Goal: Entertainment & Leisure: Browse casually

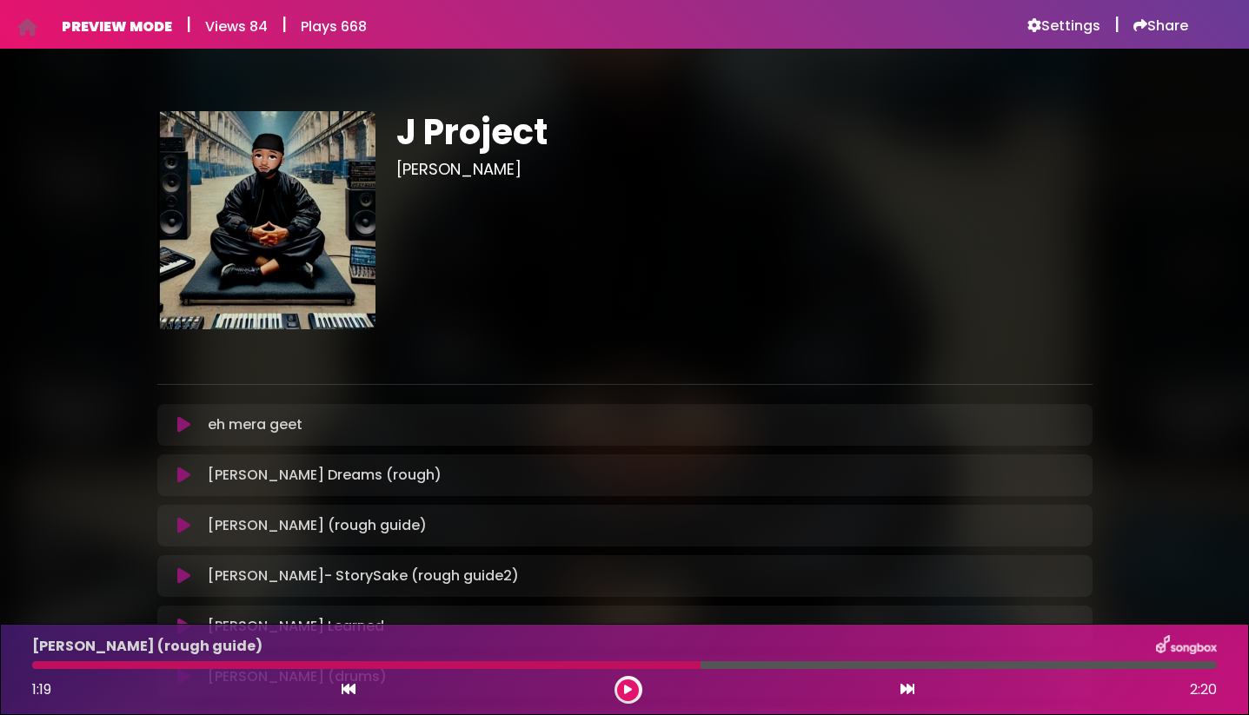
scroll to position [216, 0]
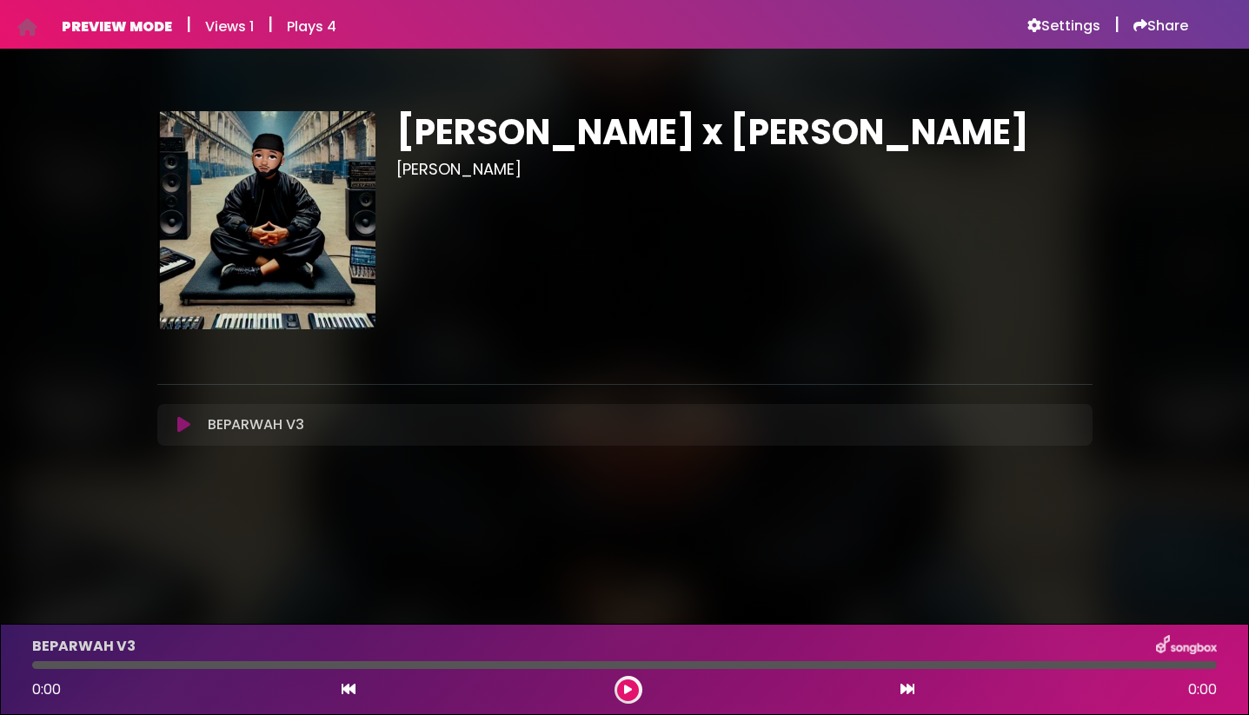
click at [189, 422] on icon at bounding box center [183, 424] width 13 height 17
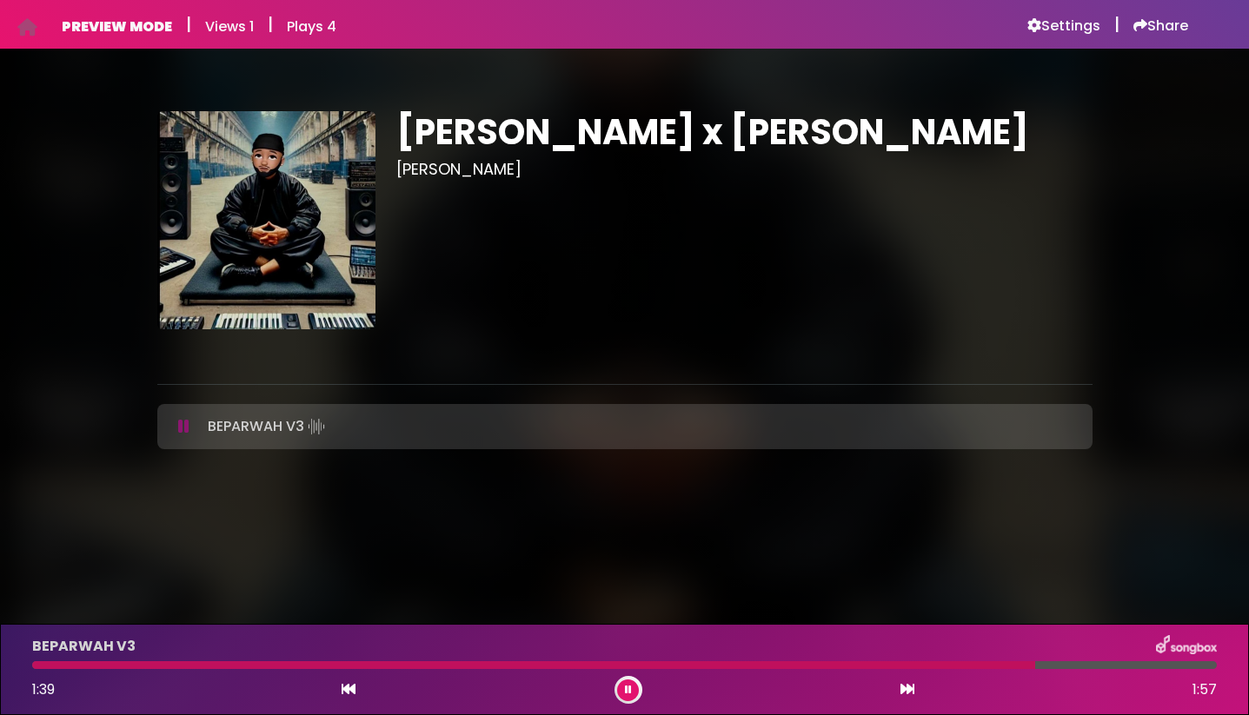
click at [189, 420] on icon at bounding box center [183, 426] width 11 height 17
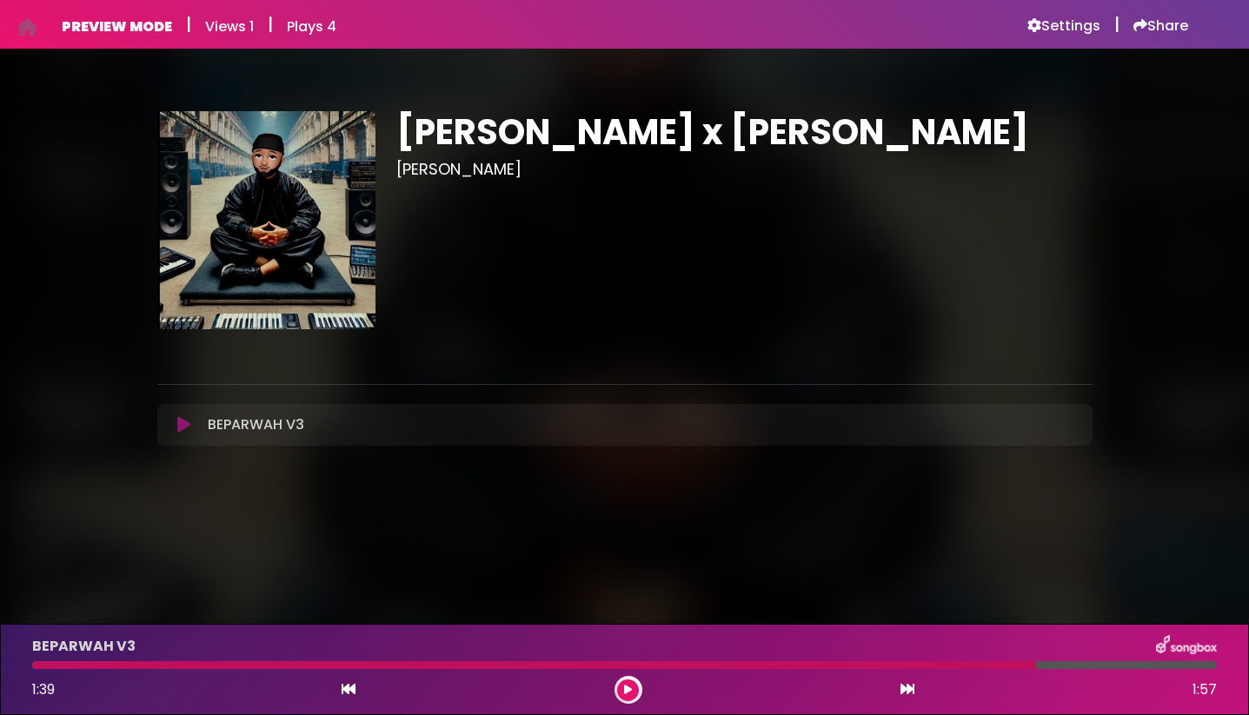
click at [180, 433] on icon at bounding box center [183, 424] width 13 height 17
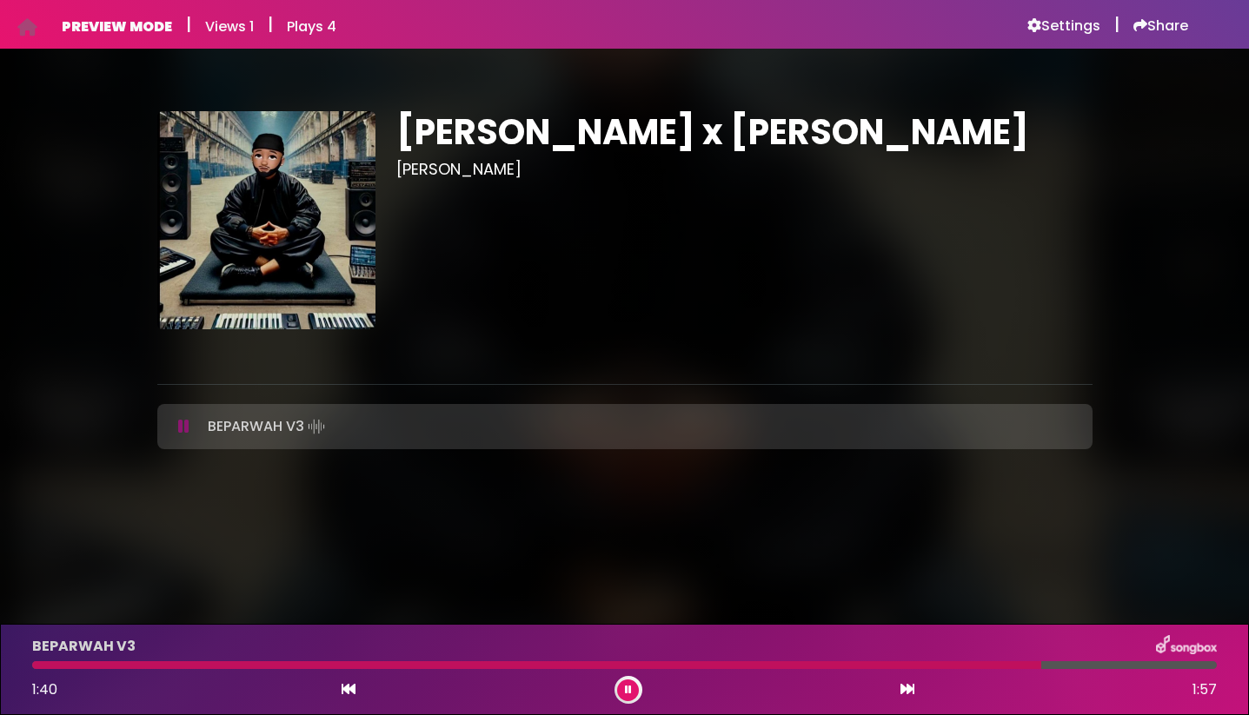
click at [180, 433] on icon at bounding box center [183, 426] width 11 height 17
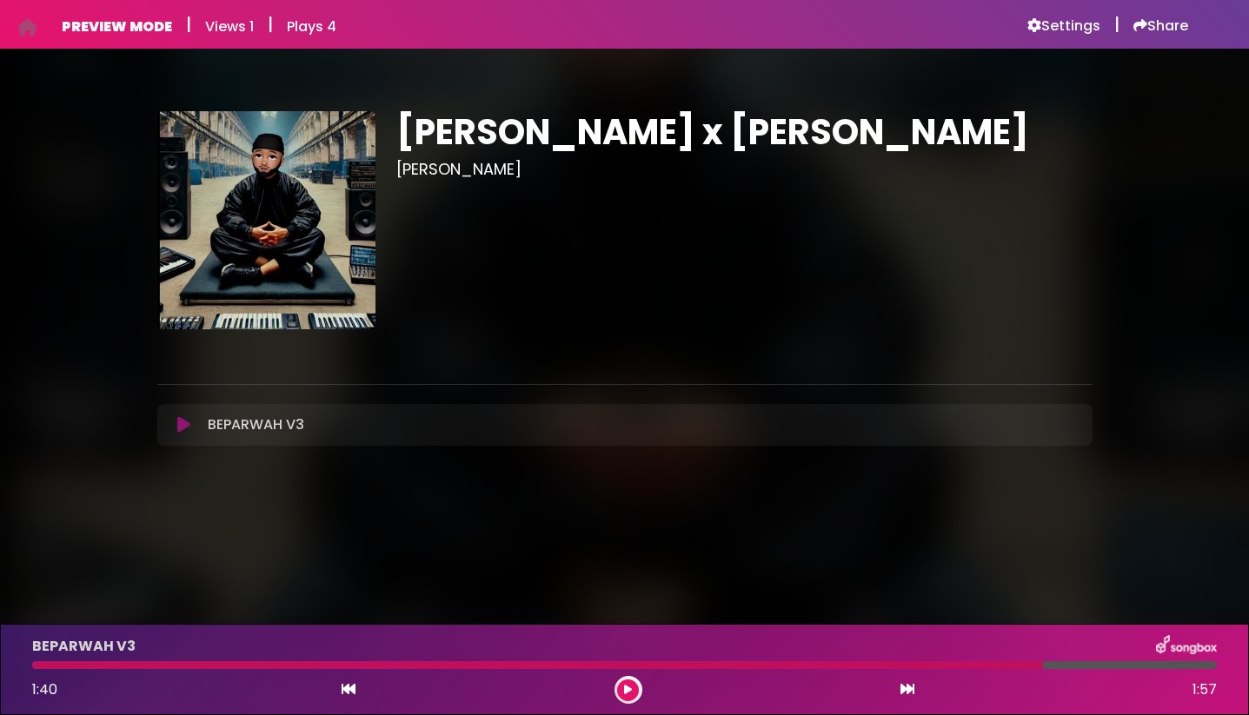
click at [180, 433] on icon at bounding box center [183, 424] width 13 height 17
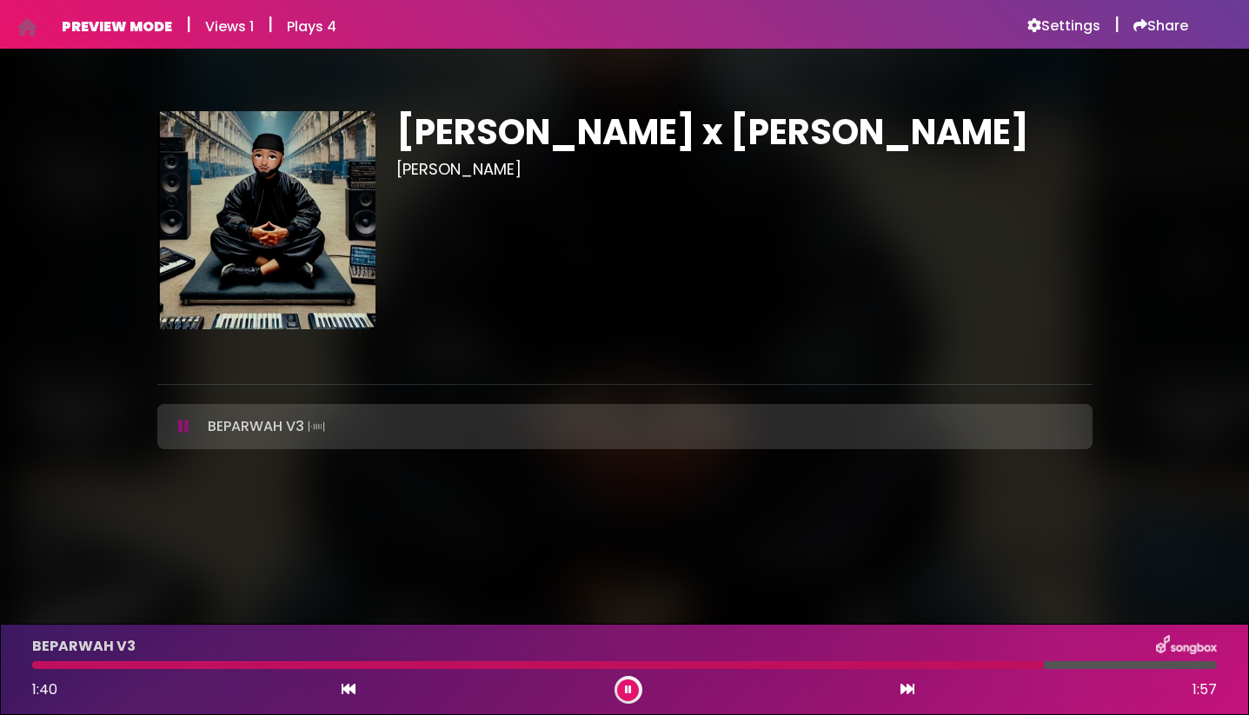
click at [180, 433] on icon at bounding box center [183, 426] width 11 height 17
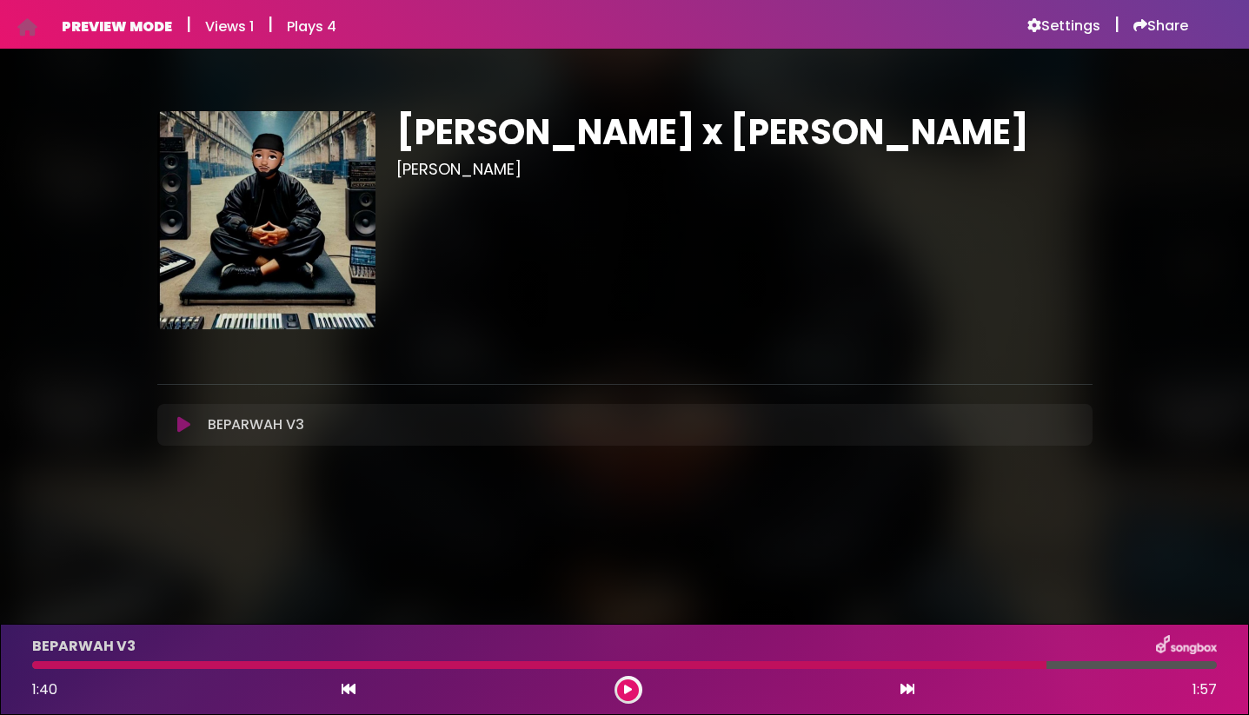
click at [43, 670] on div "BEPARWAH V3 1:40 1:57" at bounding box center [625, 669] width 1206 height 69
click at [43, 667] on div at bounding box center [539, 666] width 1014 height 8
drag, startPoint x: 43, startPoint y: 667, endPoint x: 68, endPoint y: 669, distance: 25.3
click at [68, 669] on div "BEPARWAH V3 1:40 1:57" at bounding box center [625, 669] width 1206 height 69
drag, startPoint x: 68, startPoint y: 669, endPoint x: 23, endPoint y: 655, distance: 47.6
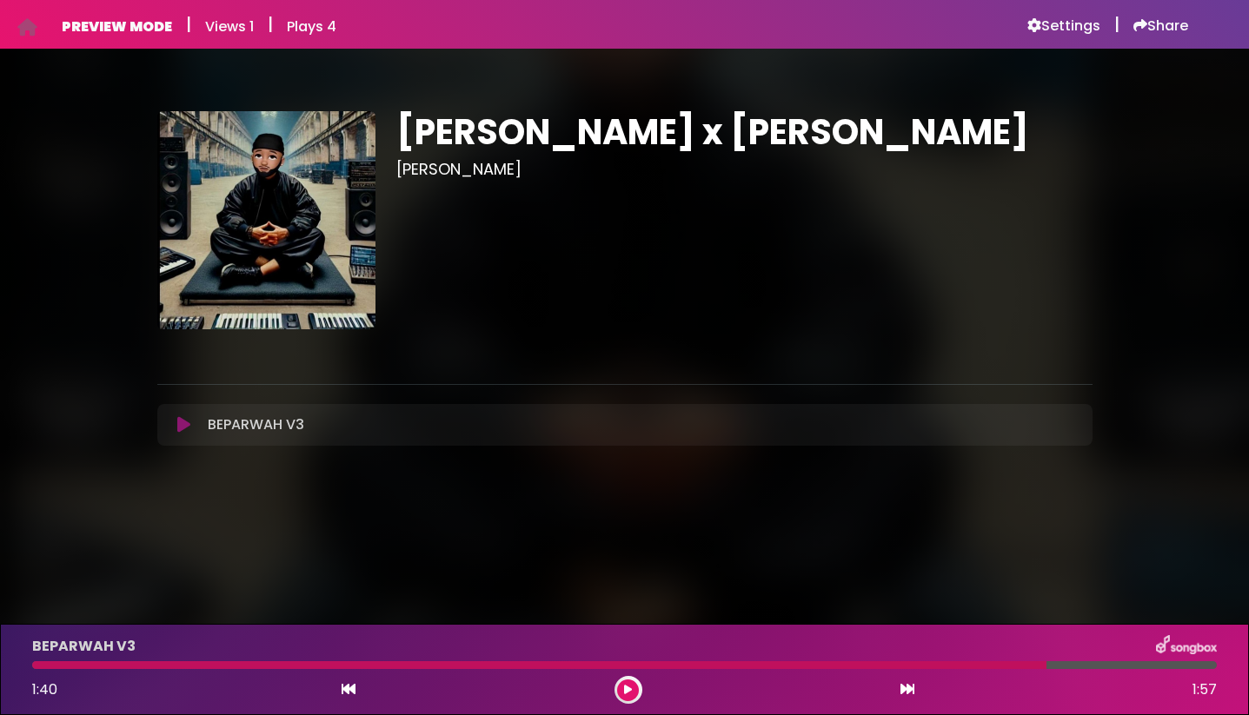
click at [23, 655] on div "BEPARWAH V3 1:40 1:57" at bounding box center [625, 669] width 1206 height 69
click at [169, 418] on button at bounding box center [185, 424] width 34 height 17
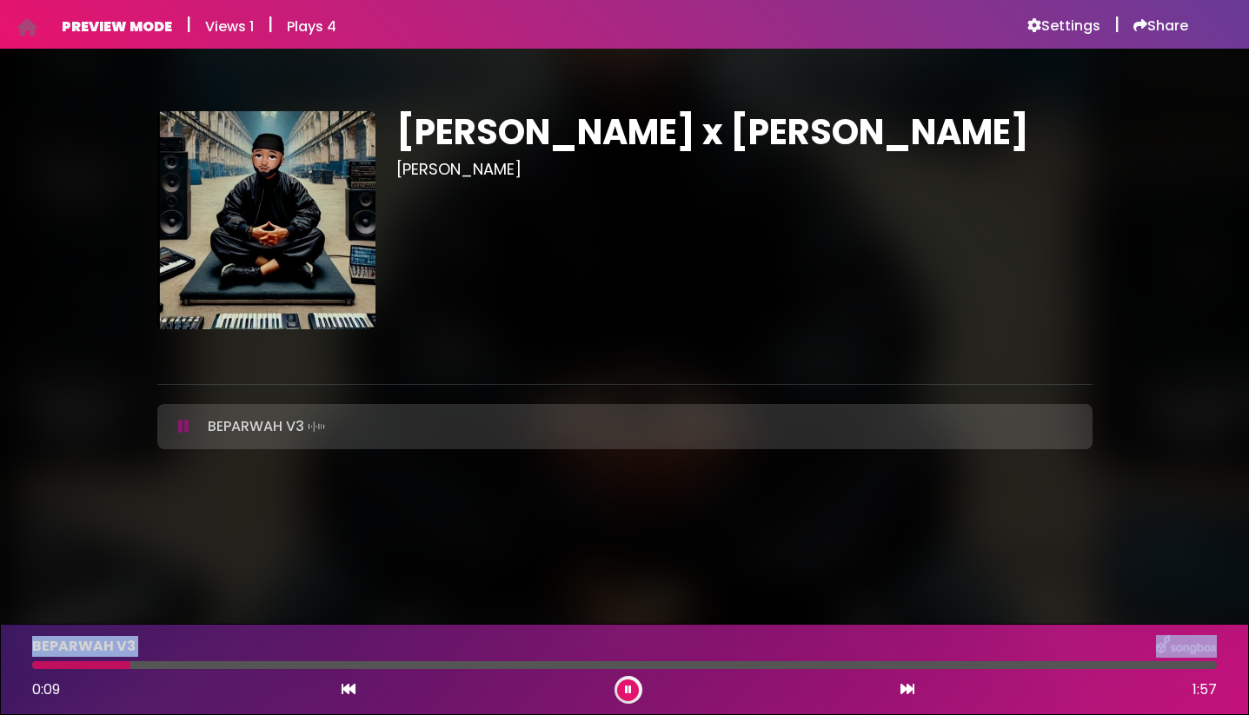
click at [178, 424] on icon at bounding box center [183, 426] width 11 height 17
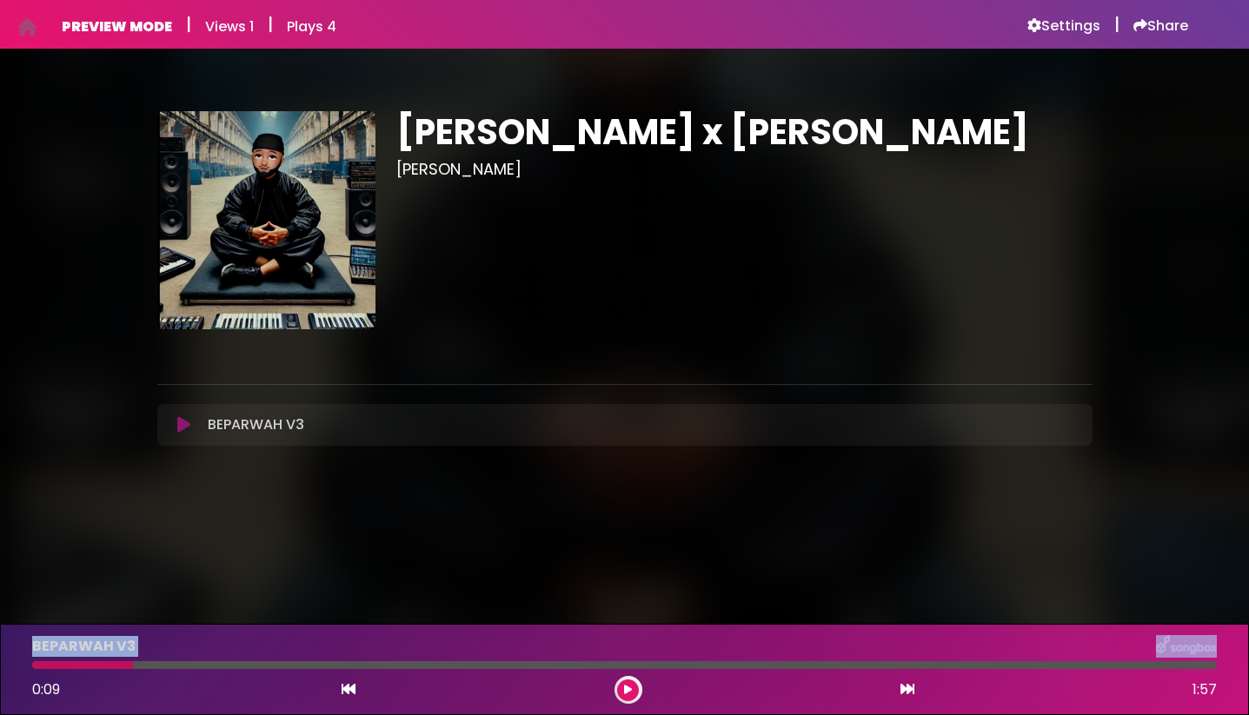
drag, startPoint x: 178, startPoint y: 424, endPoint x: 171, endPoint y: 468, distance: 44.0
click at [171, 468] on div "Anmol Jaswal x Jay Skilly Jay Skilly ×" at bounding box center [624, 273] width 935 height 406
click at [180, 430] on icon at bounding box center [183, 424] width 13 height 17
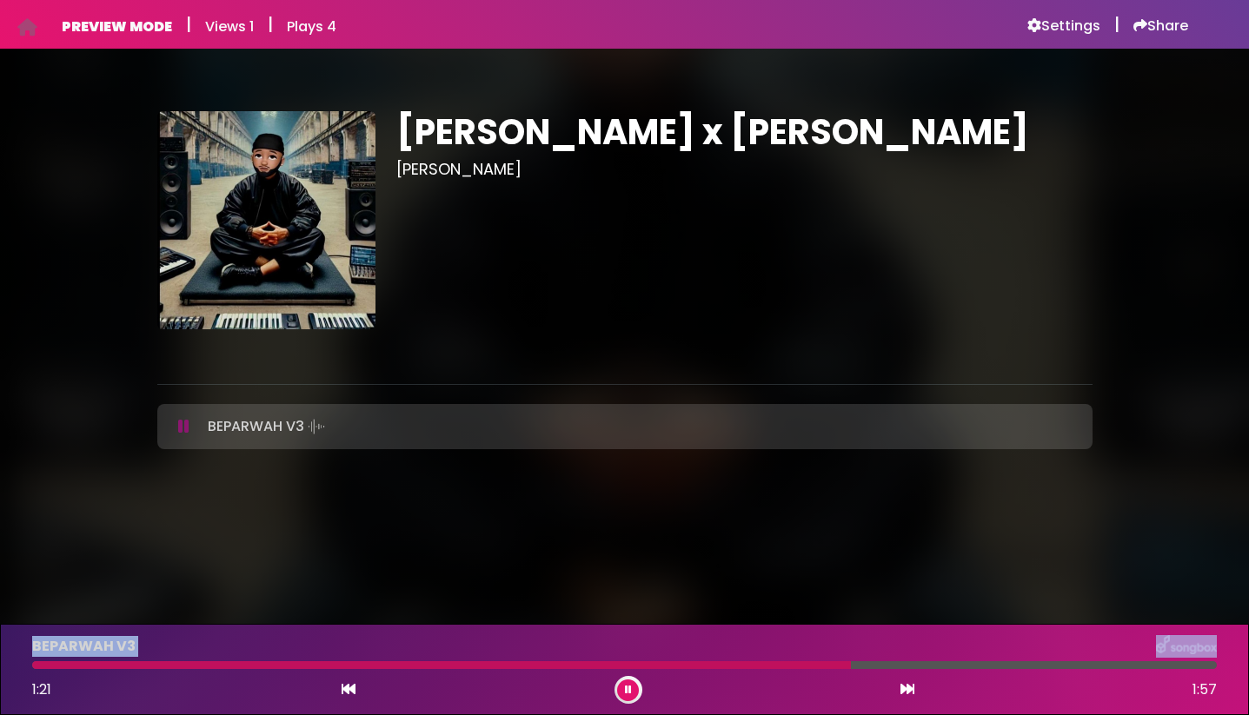
click at [180, 430] on icon at bounding box center [183, 426] width 11 height 17
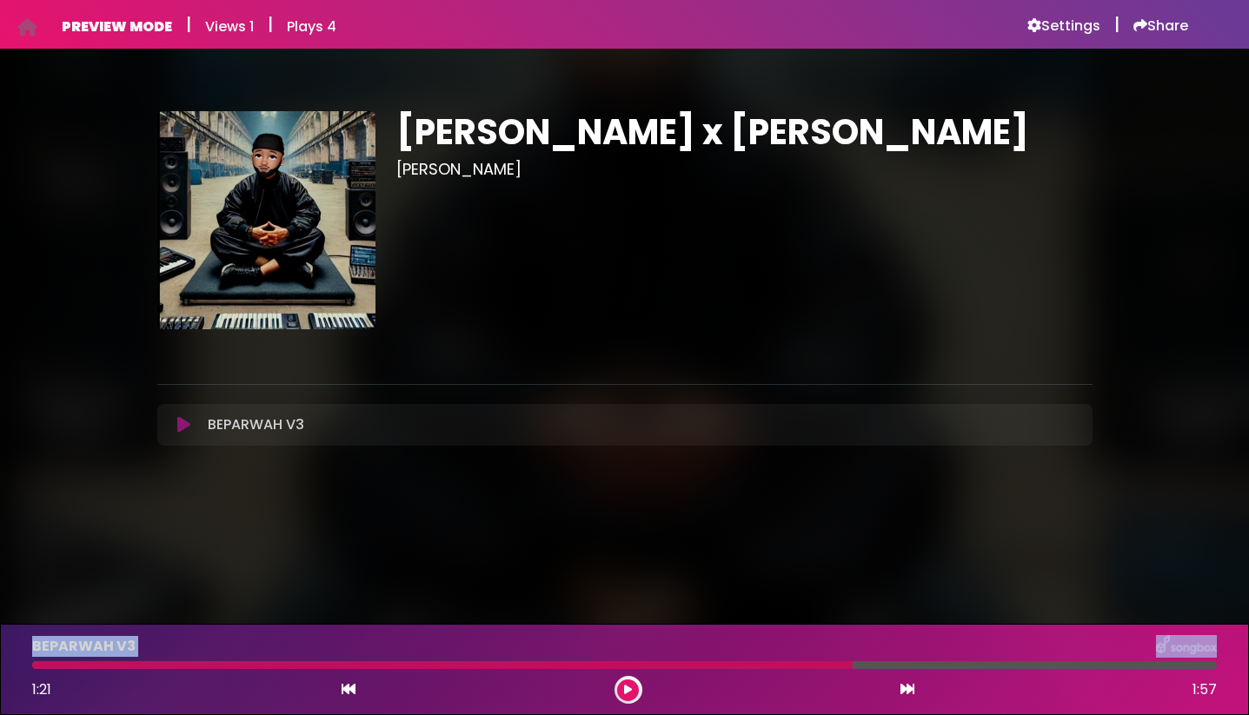
click at [180, 430] on icon at bounding box center [183, 424] width 13 height 17
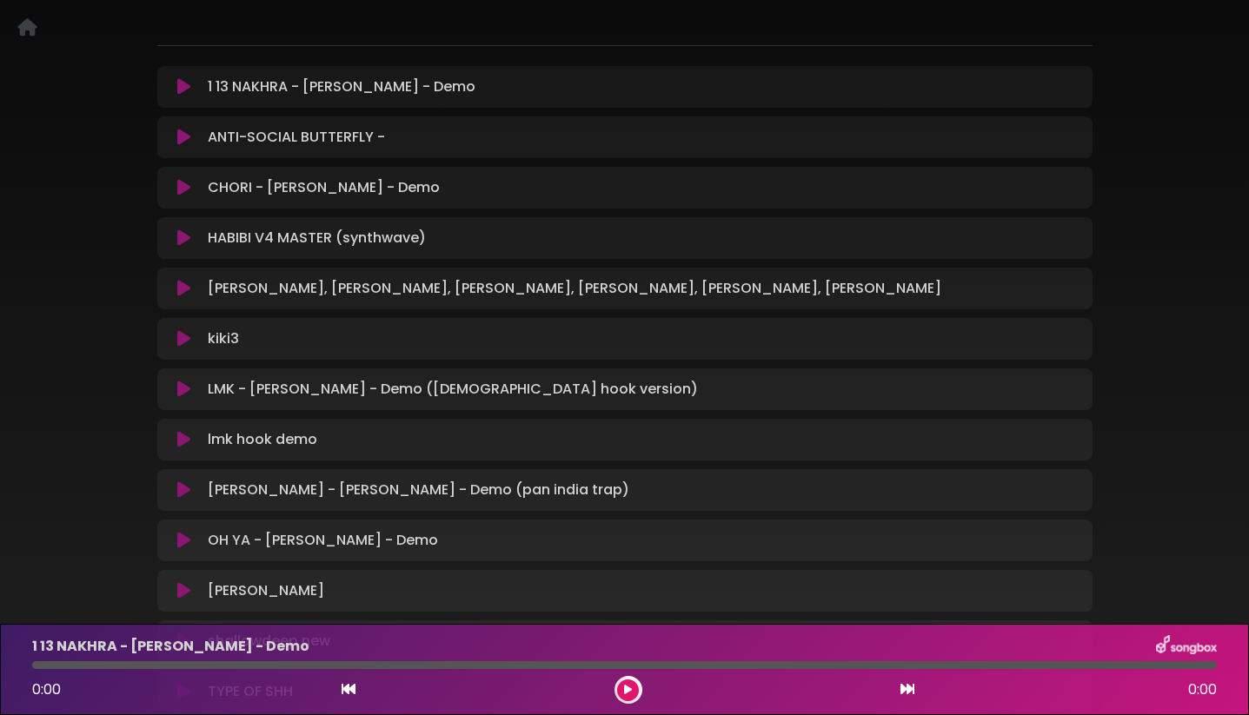
scroll to position [210, 0]
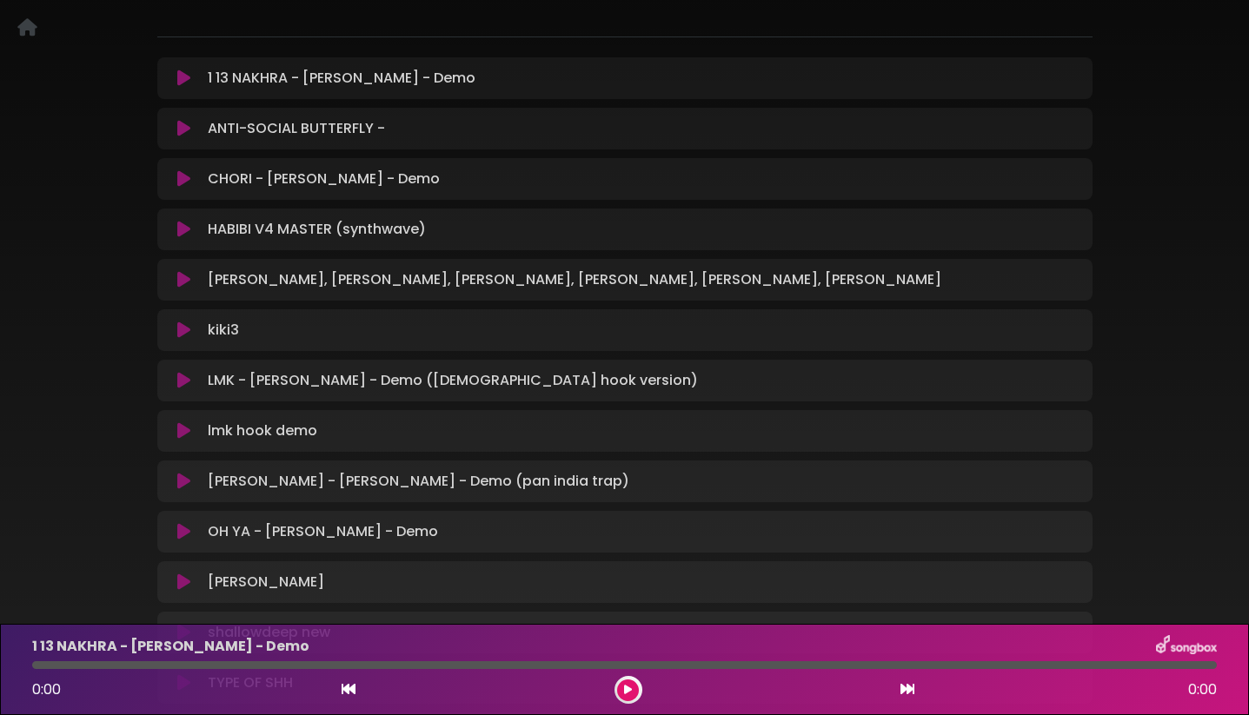
click at [181, 125] on icon at bounding box center [183, 128] width 13 height 17
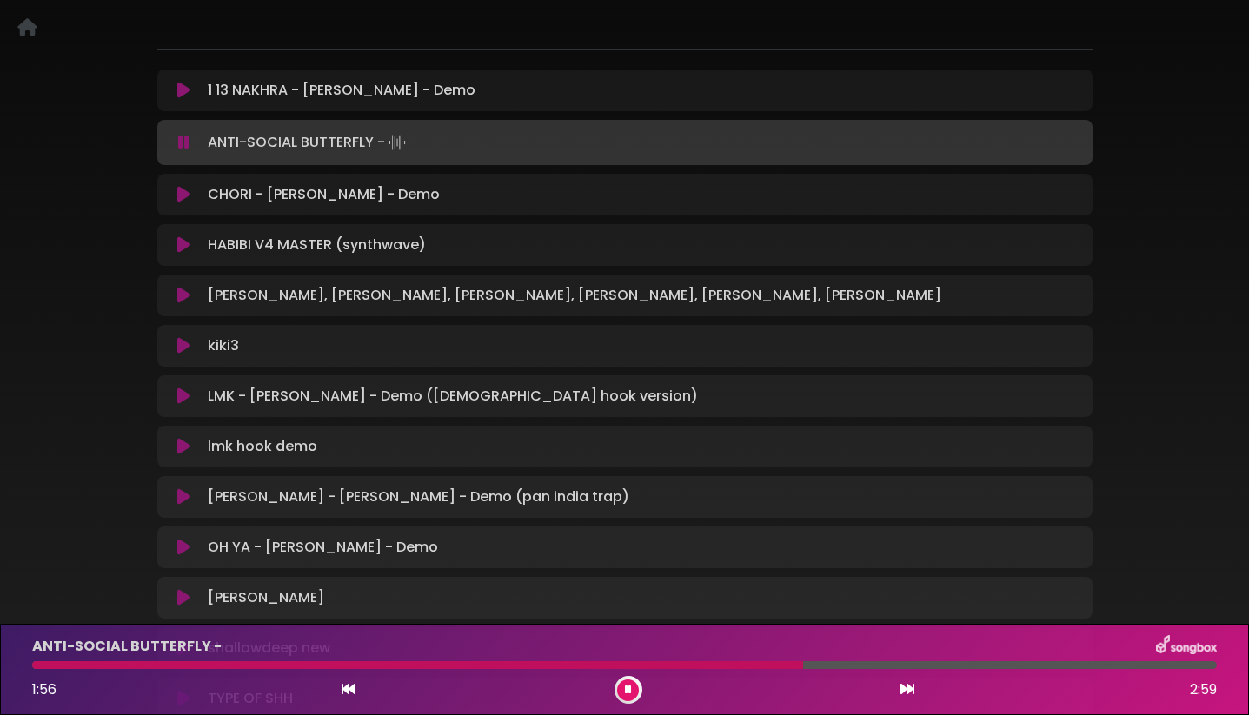
scroll to position [220, 0]
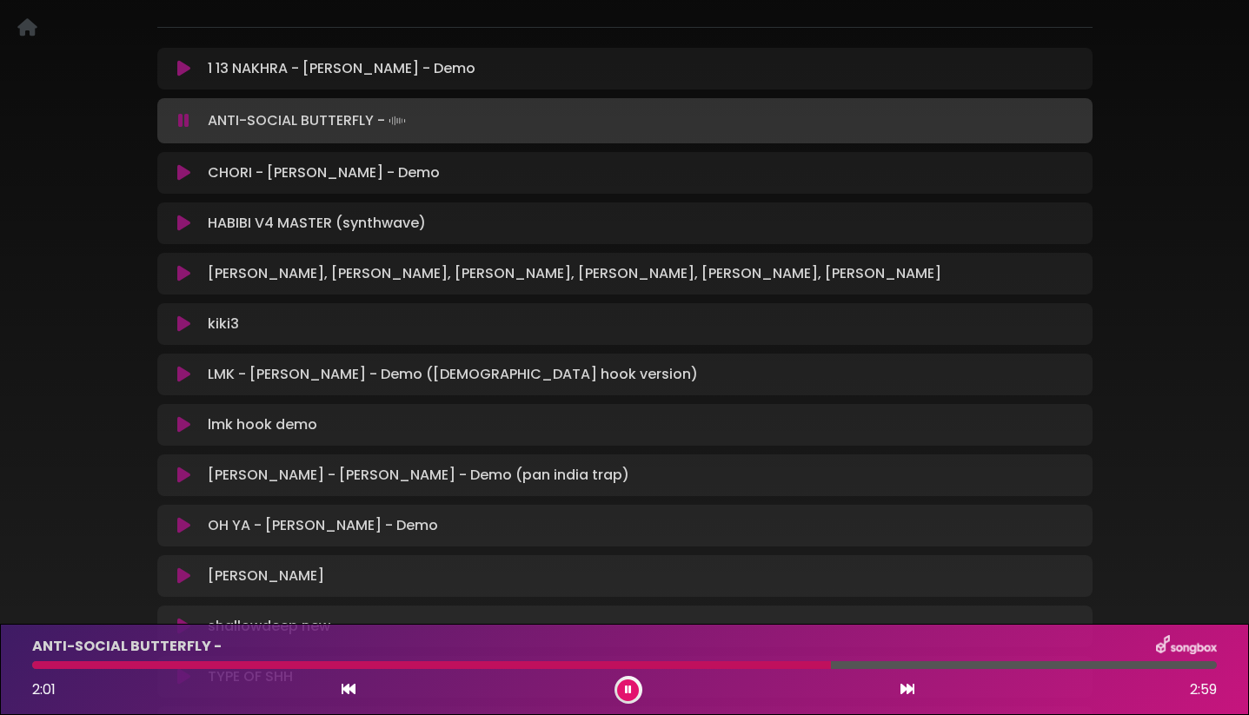
click at [184, 121] on icon at bounding box center [183, 120] width 11 height 17
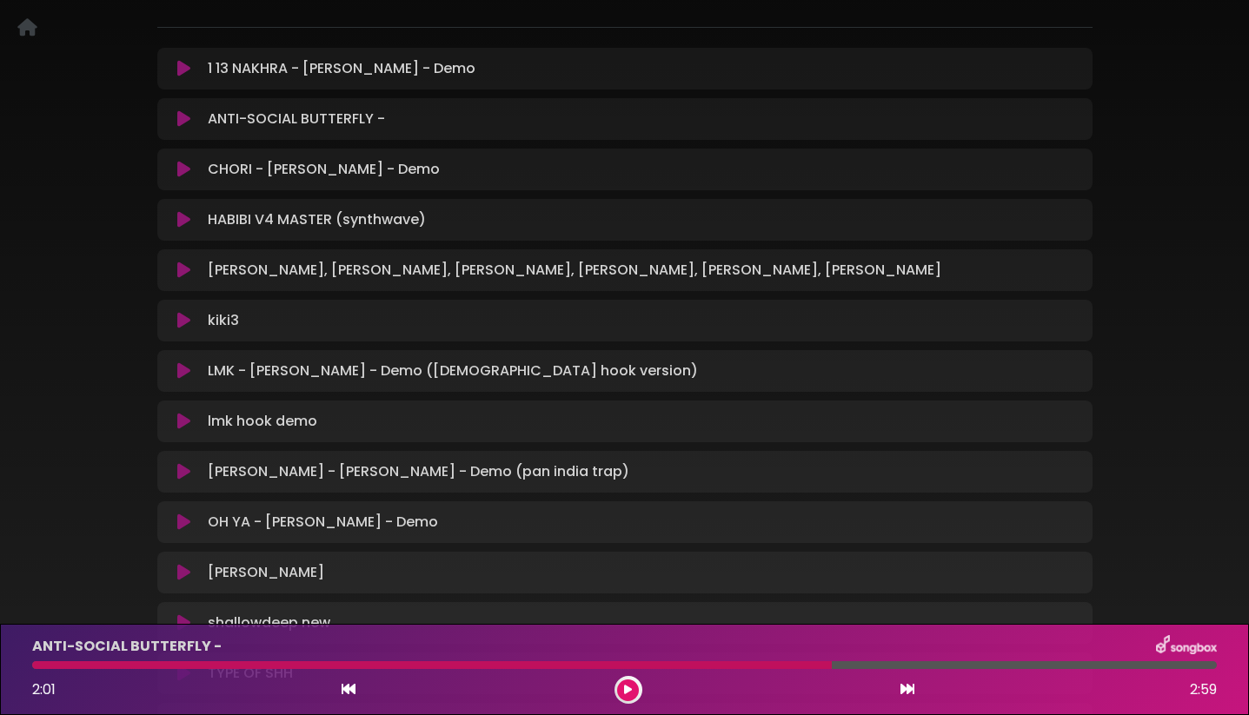
scroll to position [226, 0]
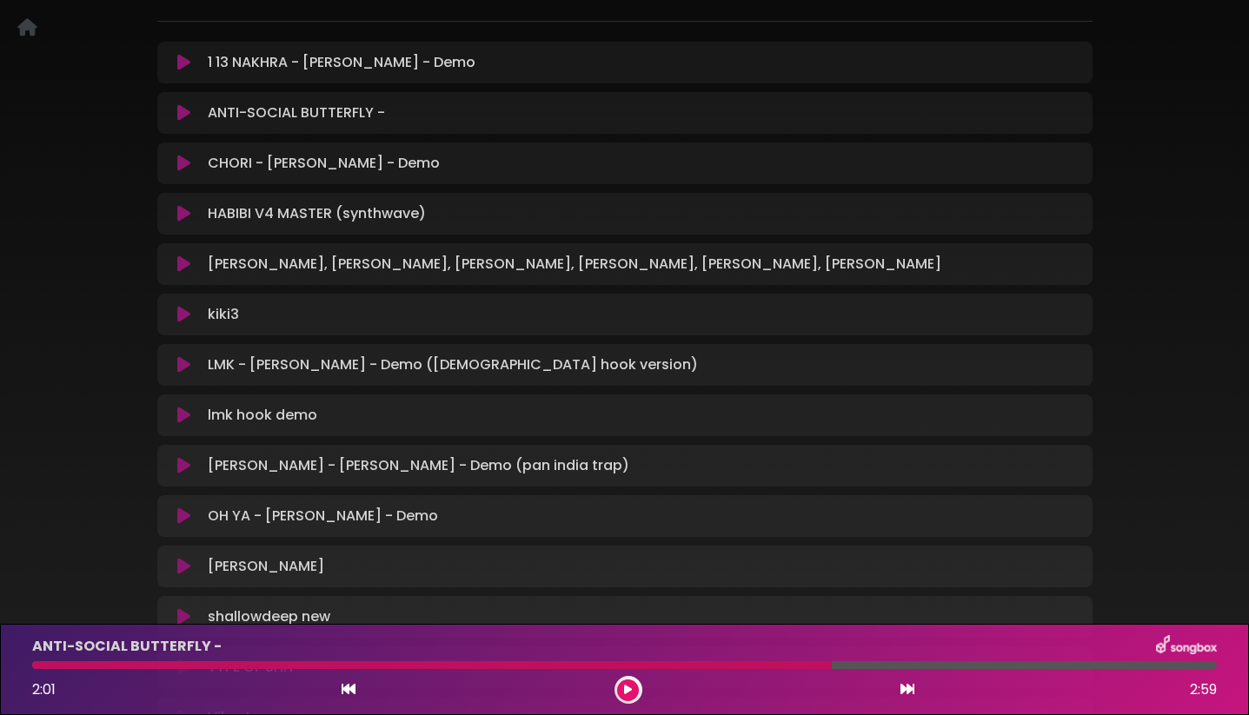
click at [182, 65] on icon at bounding box center [183, 62] width 13 height 17
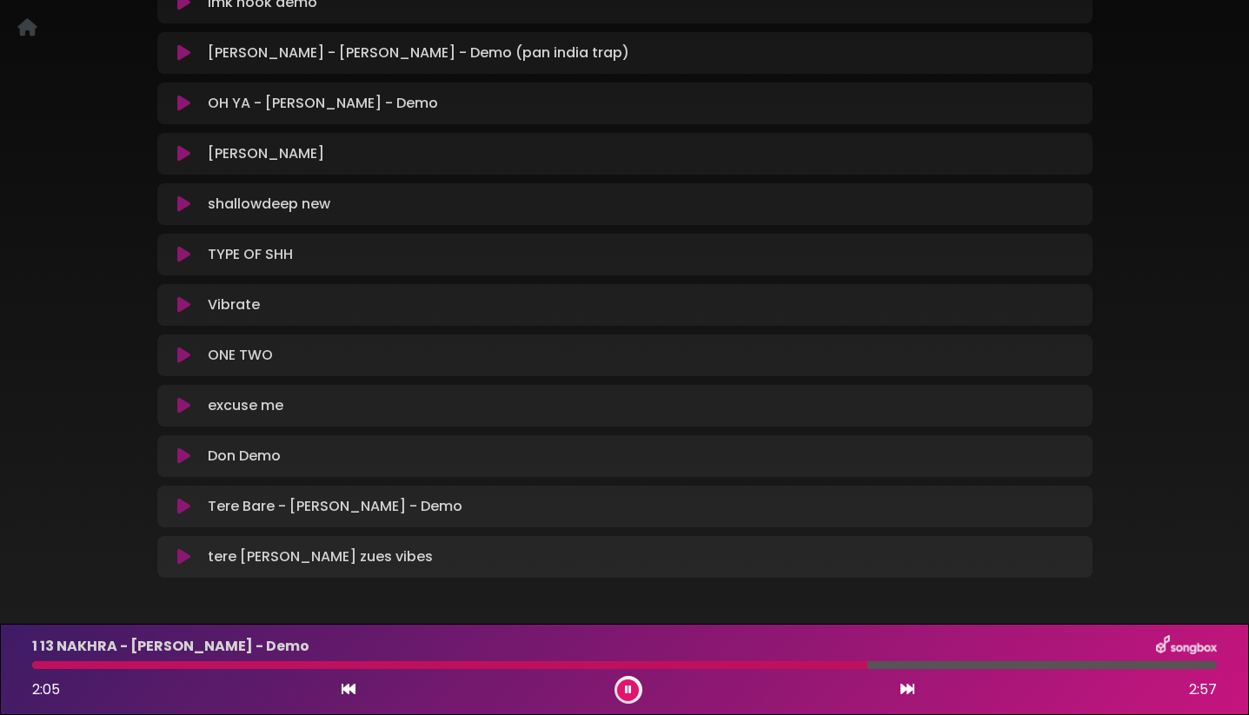
scroll to position [629, 0]
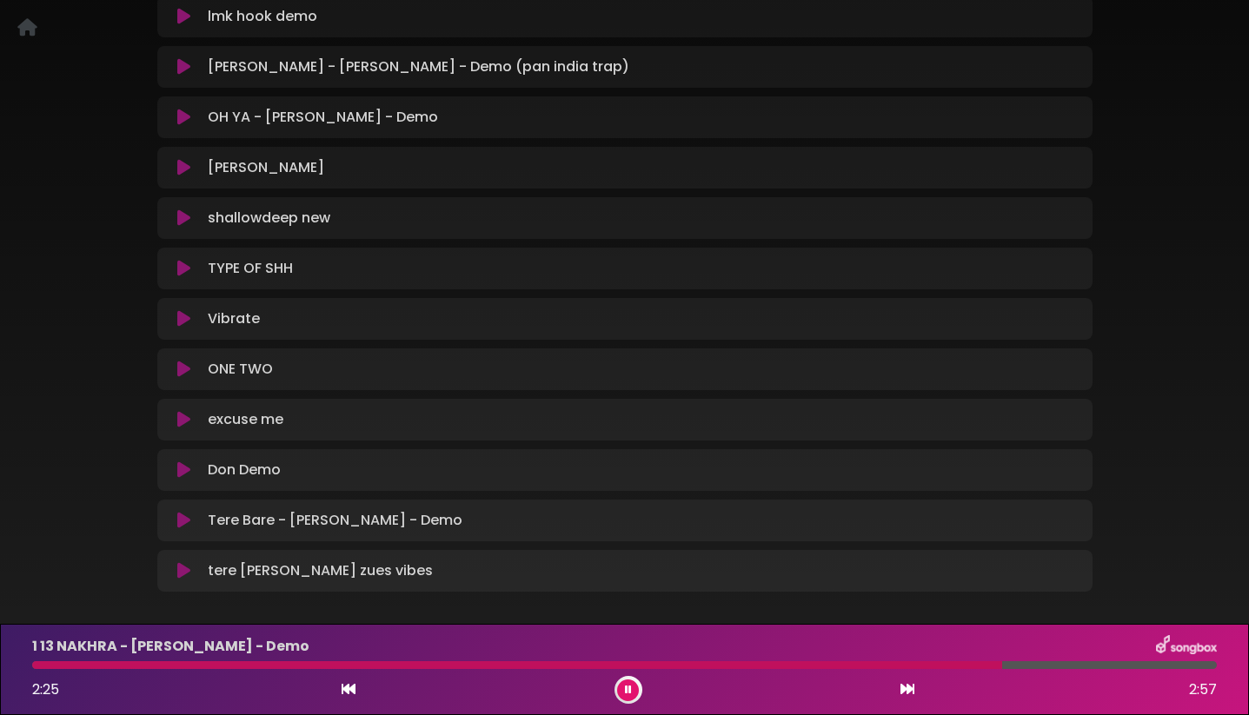
click at [186, 416] on icon at bounding box center [183, 419] width 13 height 17
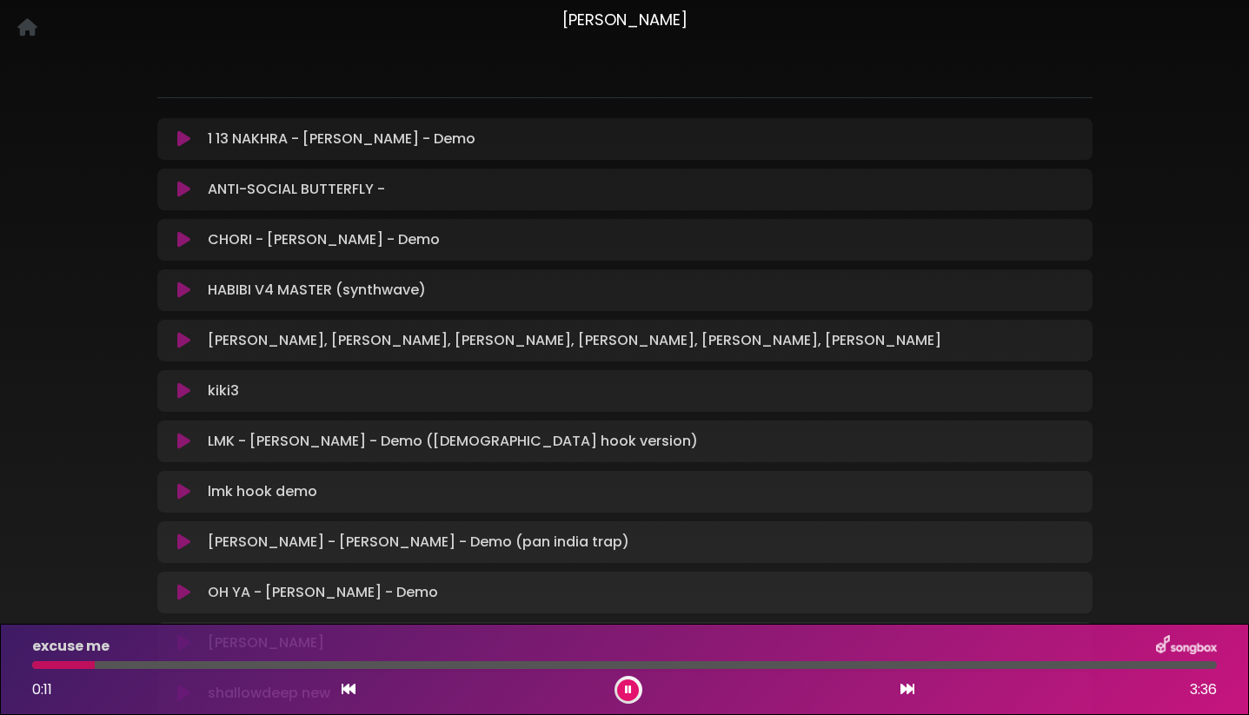
scroll to position [148, 0]
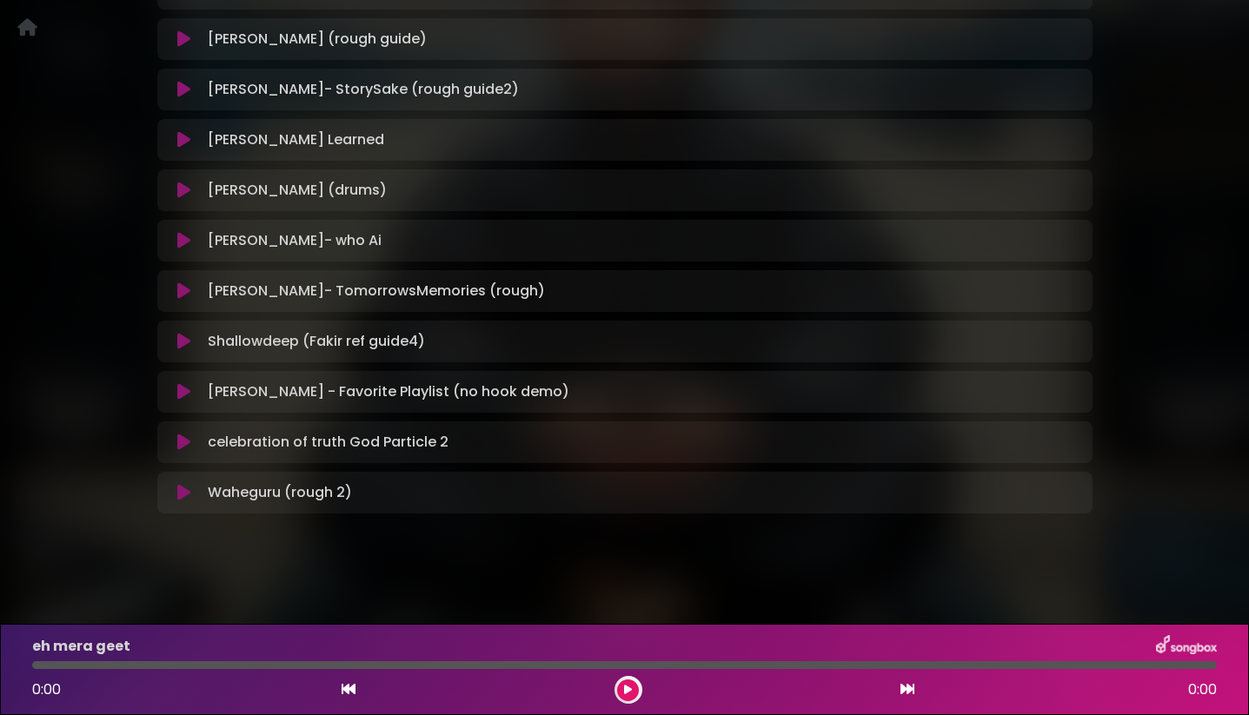
scroll to position [487, 0]
click at [191, 388] on button at bounding box center [185, 391] width 34 height 17
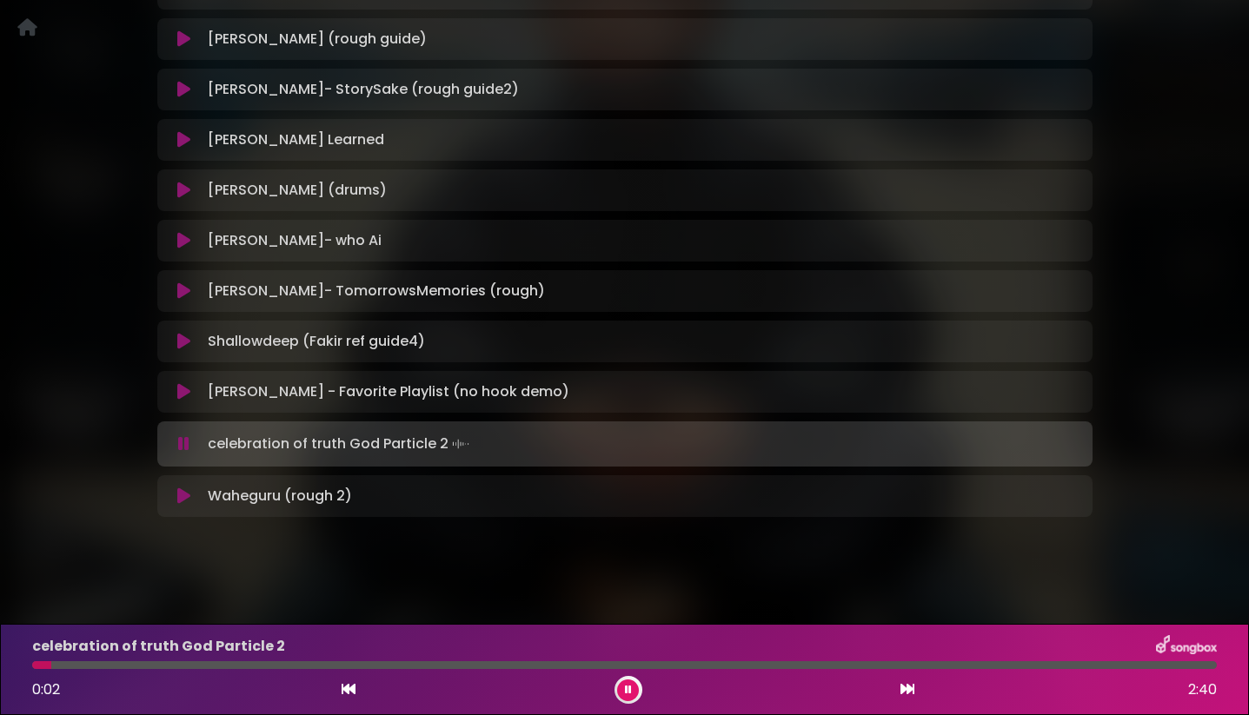
click at [186, 437] on icon at bounding box center [183, 444] width 11 height 17
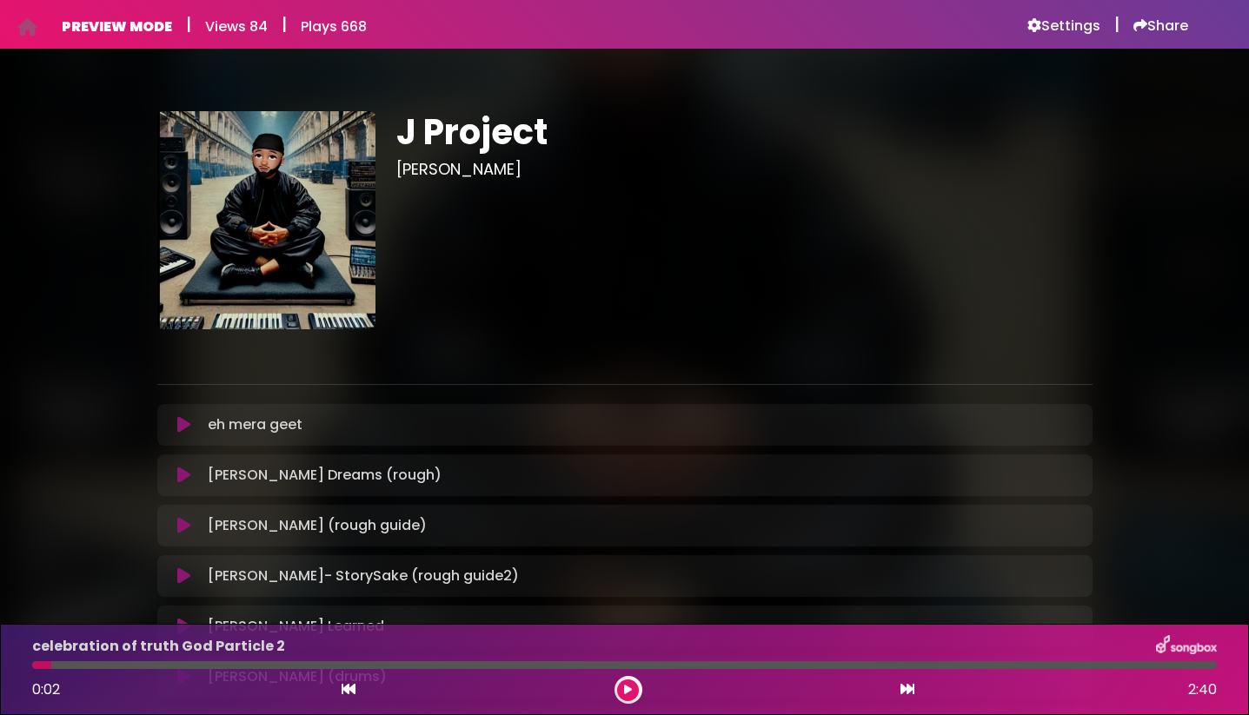
scroll to position [0, 0]
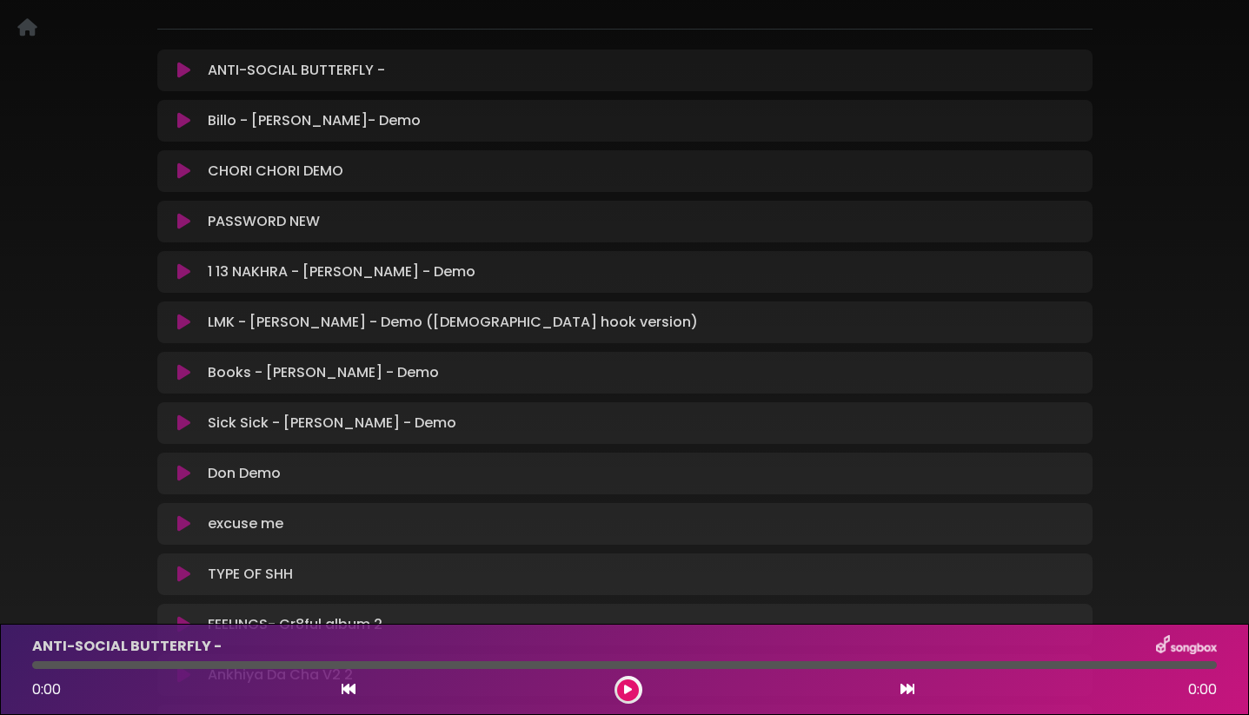
scroll to position [227, 0]
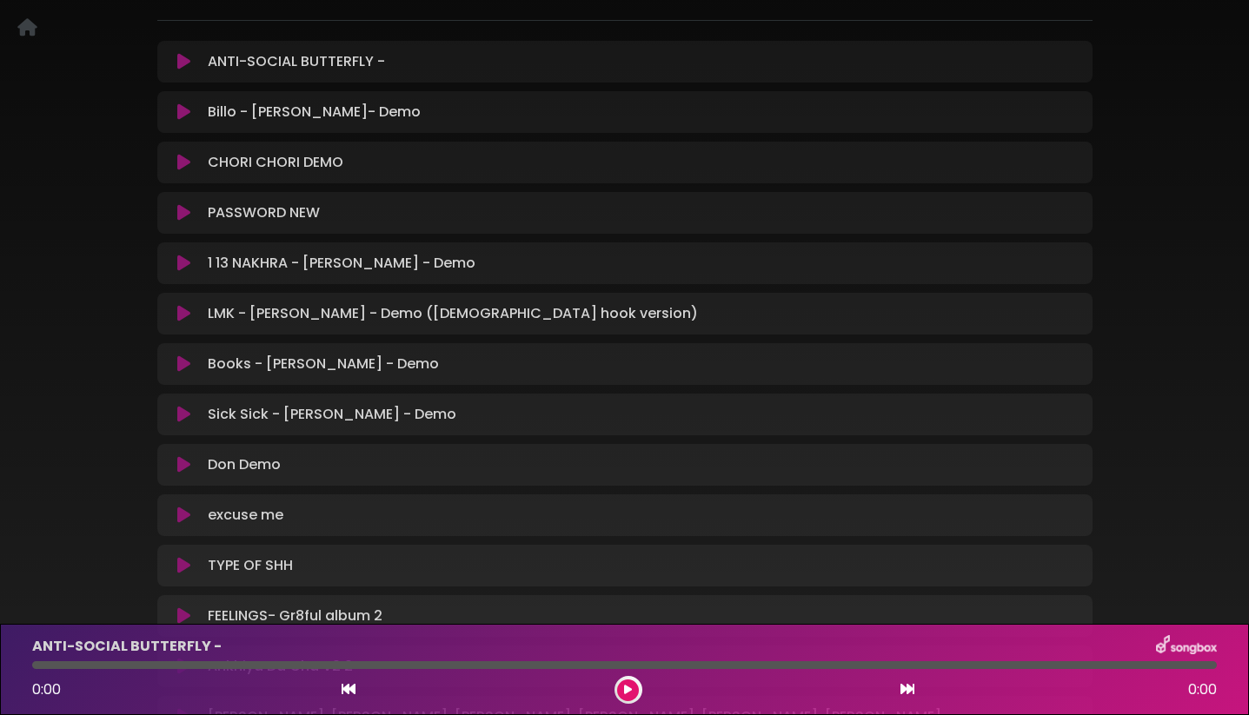
click at [187, 212] on icon at bounding box center [183, 212] width 13 height 17
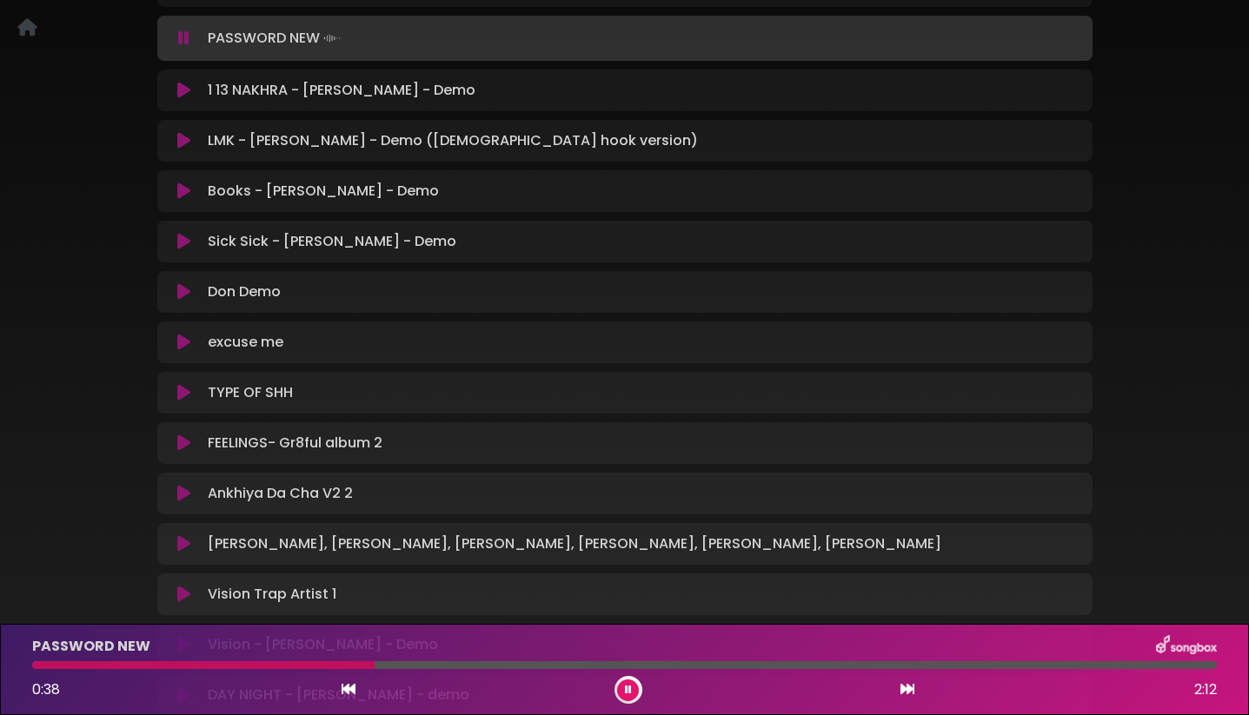
scroll to position [406, 0]
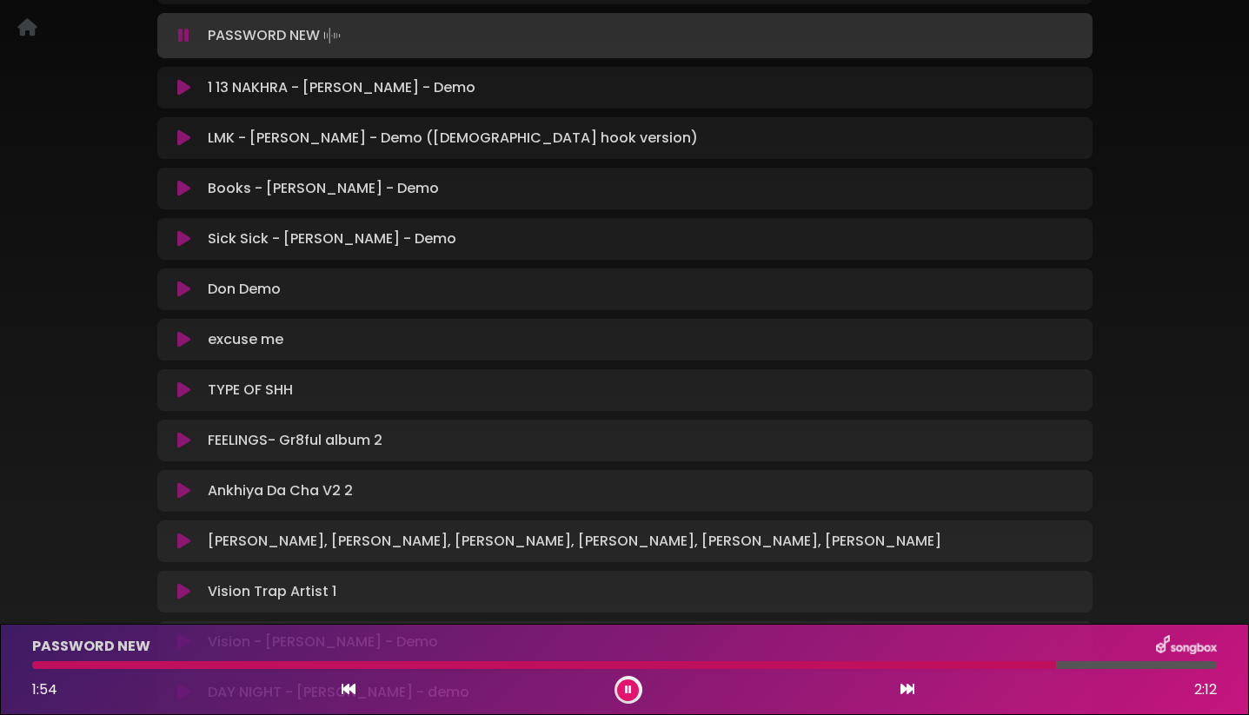
click at [185, 238] on icon at bounding box center [183, 238] width 13 height 17
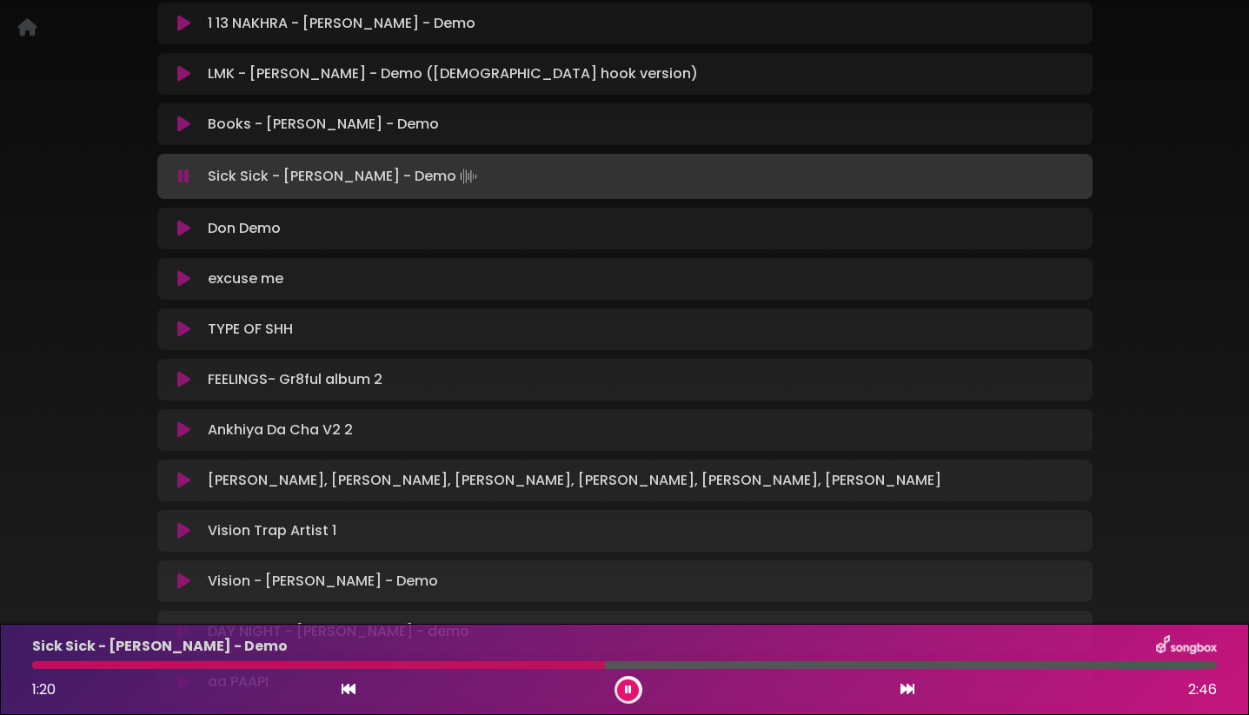
scroll to position [456, 0]
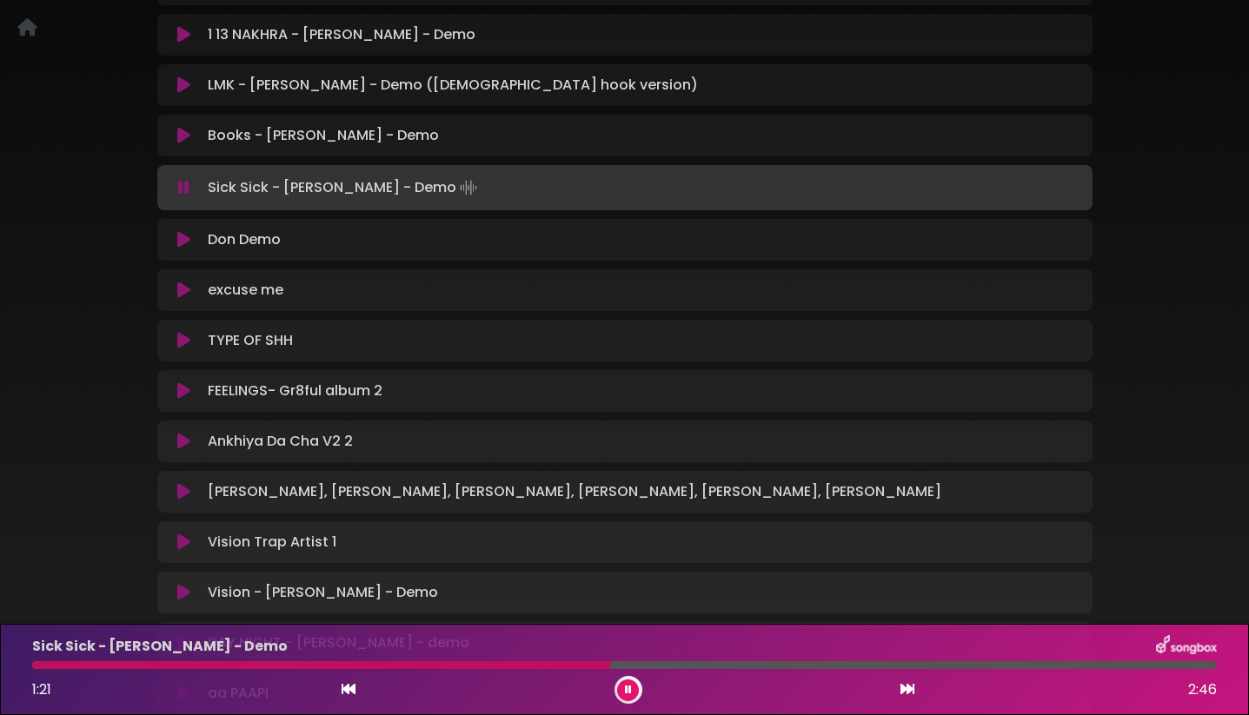
click at [187, 182] on icon at bounding box center [183, 187] width 11 height 17
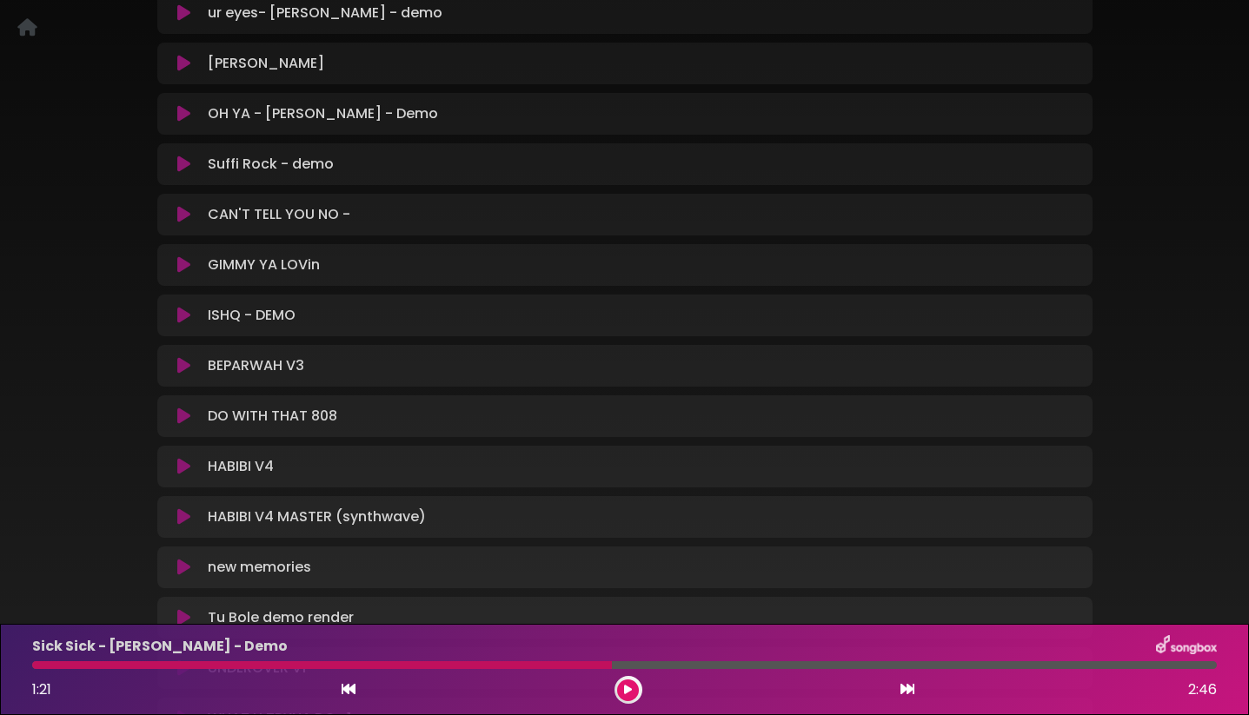
scroll to position [1396, 0]
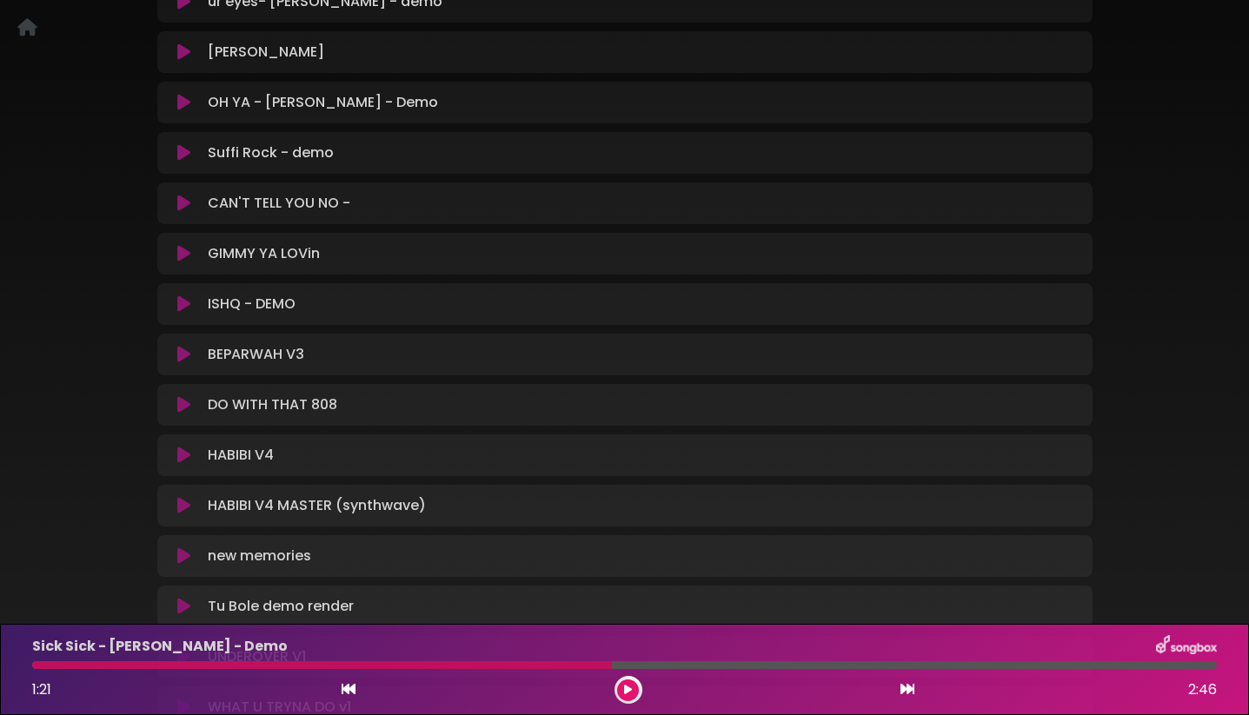
click at [190, 156] on icon at bounding box center [183, 152] width 13 height 17
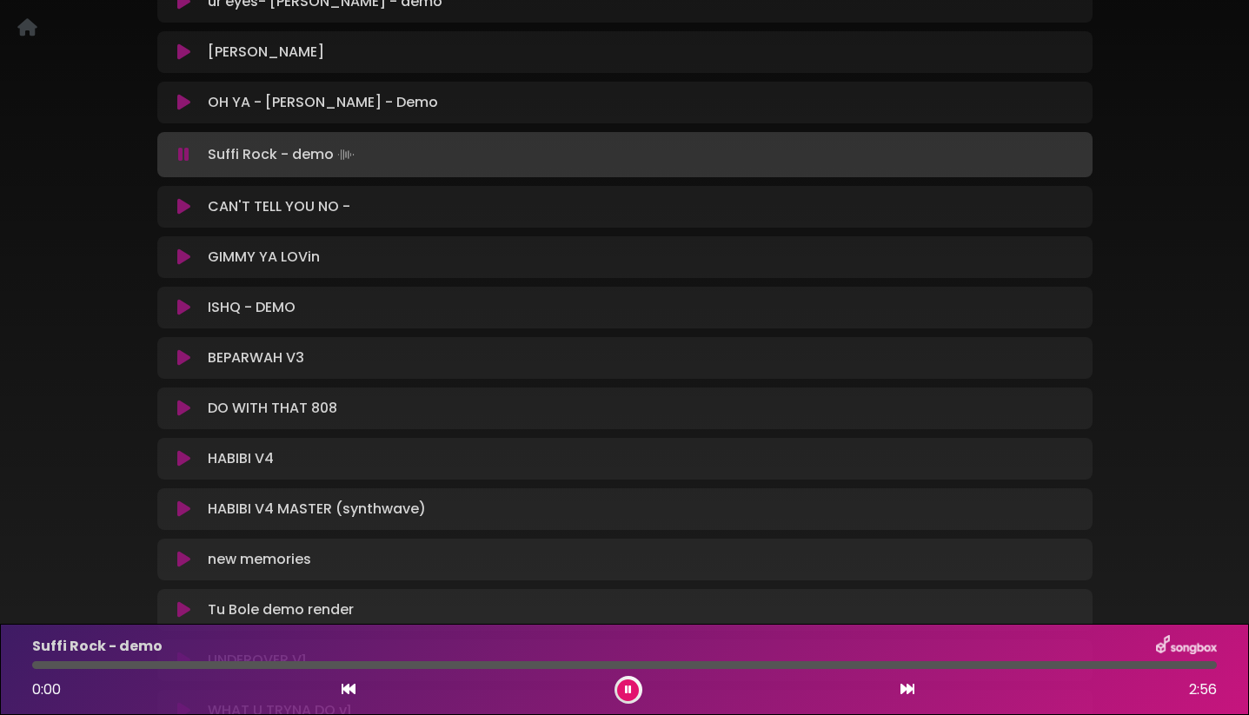
click at [190, 156] on button at bounding box center [185, 154] width 34 height 17
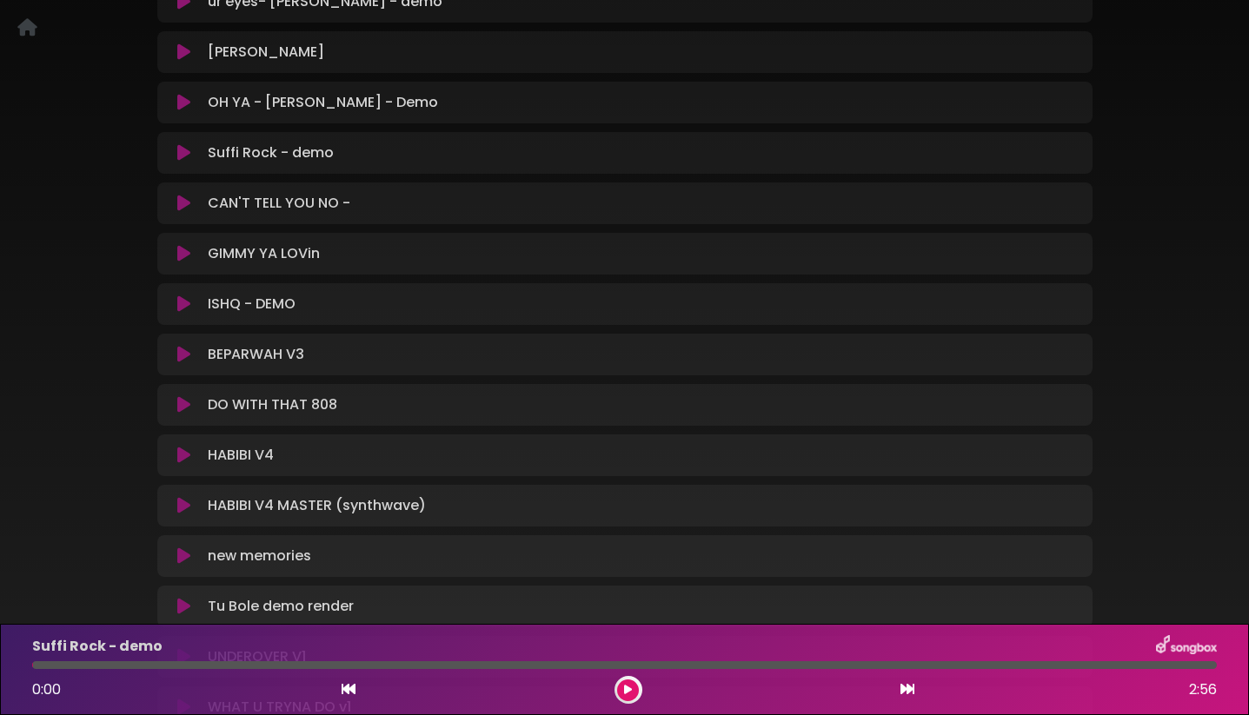
click at [190, 156] on icon at bounding box center [183, 152] width 13 height 17
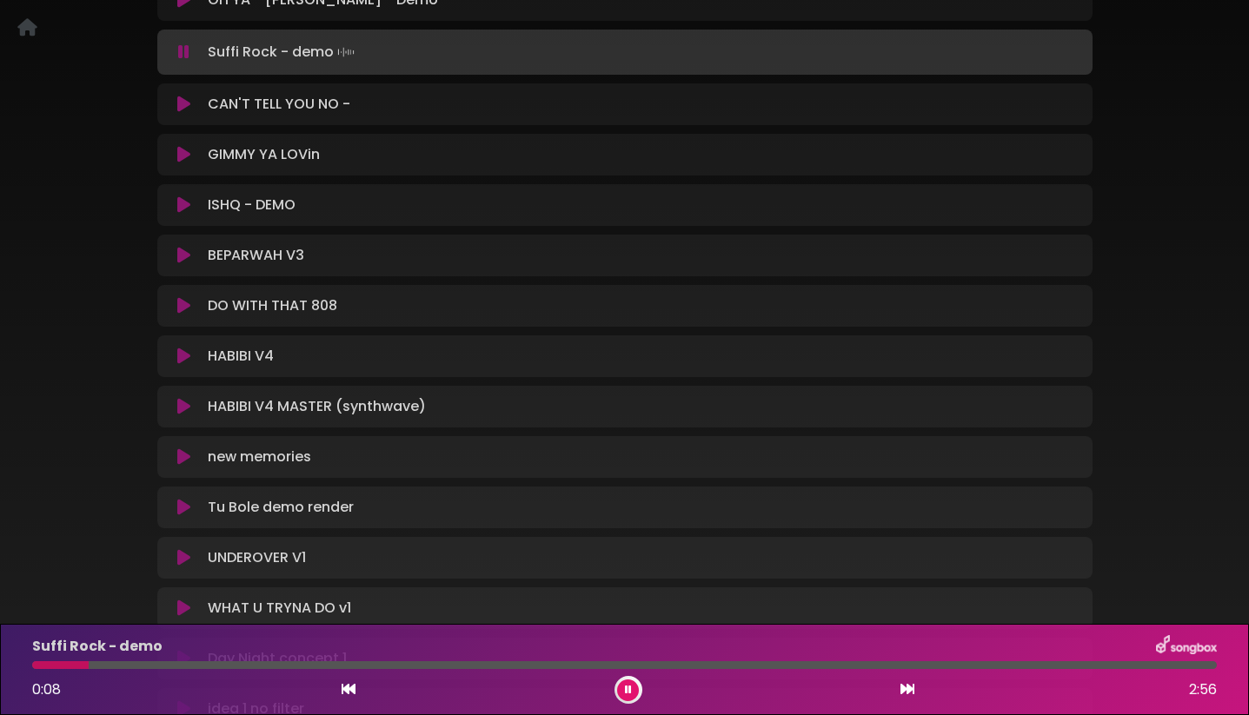
scroll to position [1497, 0]
click at [180, 58] on icon at bounding box center [183, 53] width 11 height 17
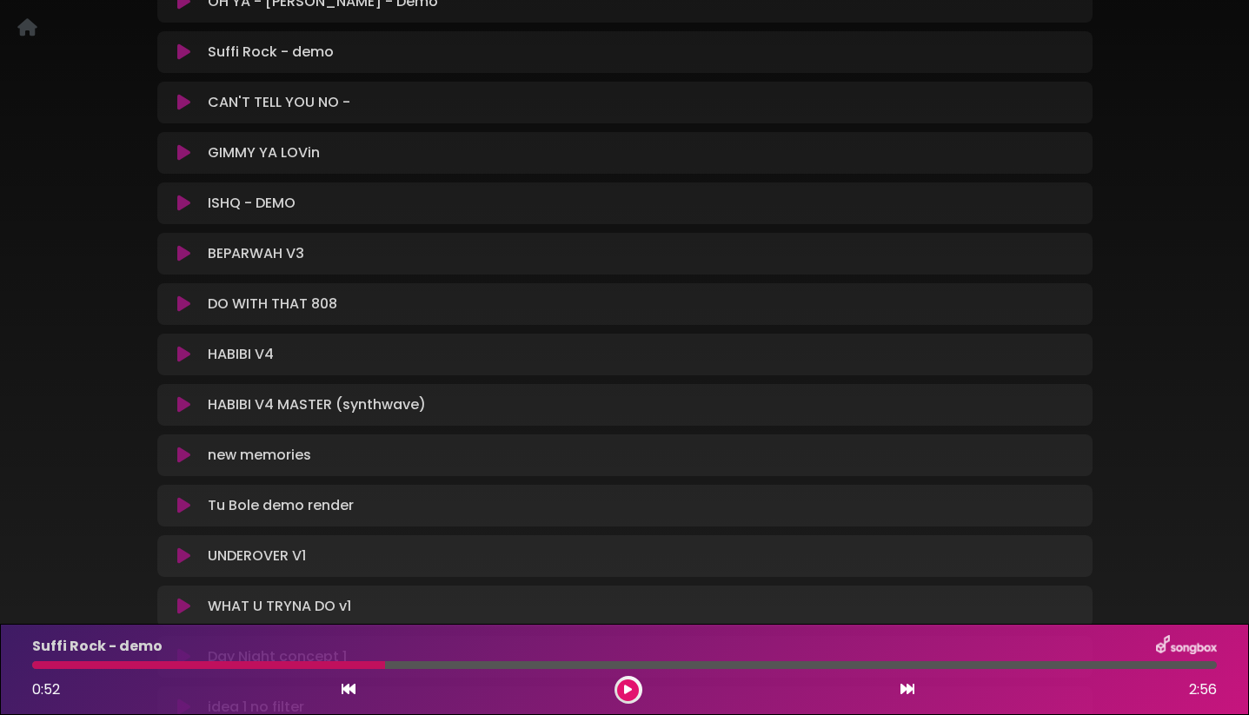
click at [180, 58] on icon at bounding box center [183, 51] width 13 height 17
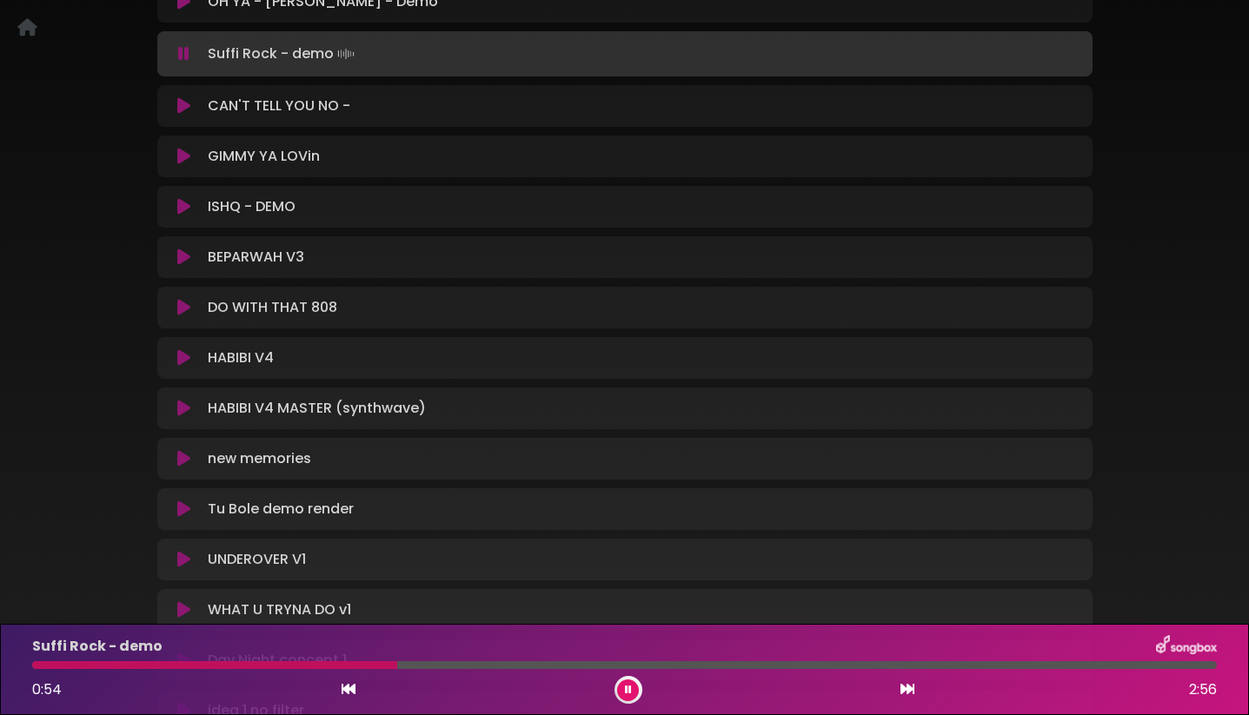
click at [180, 58] on icon at bounding box center [183, 53] width 11 height 17
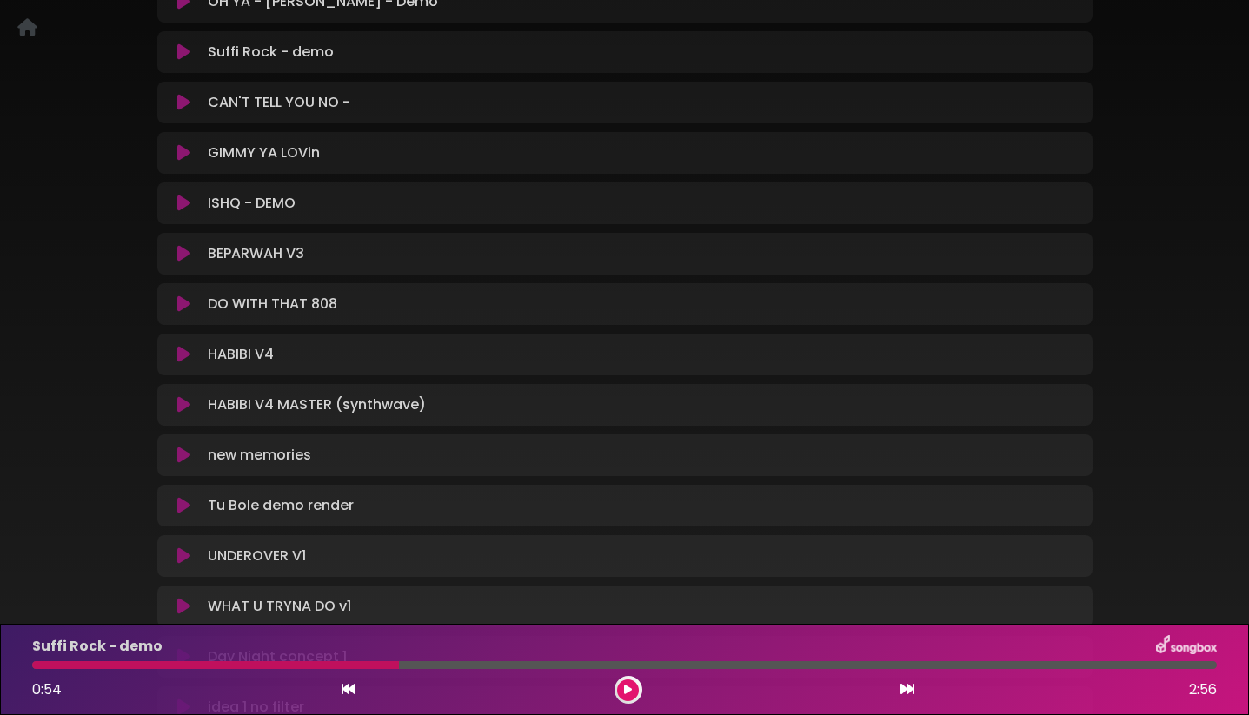
click at [93, 662] on div at bounding box center [215, 666] width 367 height 8
click at [84, 667] on div at bounding box center [215, 666] width 367 height 8
click at [84, 666] on div at bounding box center [215, 666] width 367 height 8
click at [67, 660] on div "Suffi Rock - demo 0:54 2:56" at bounding box center [625, 669] width 1206 height 69
click at [53, 666] on div at bounding box center [215, 666] width 367 height 8
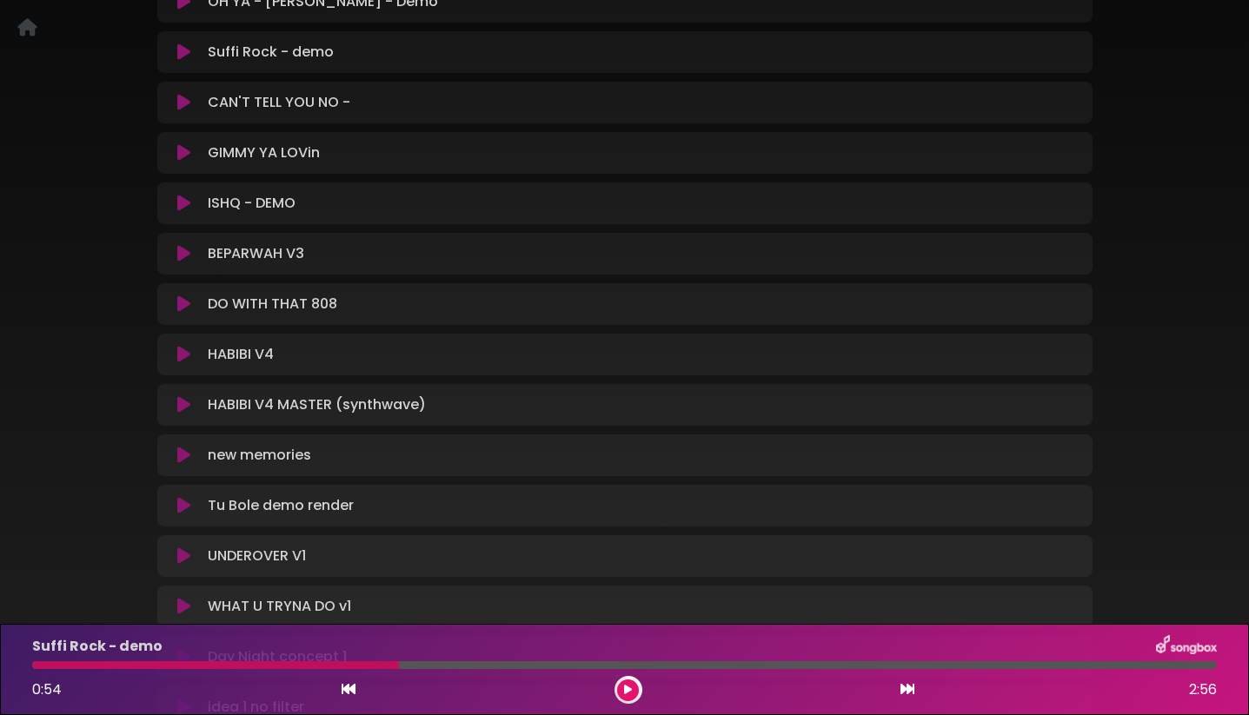
click at [53, 666] on div at bounding box center [215, 666] width 367 height 8
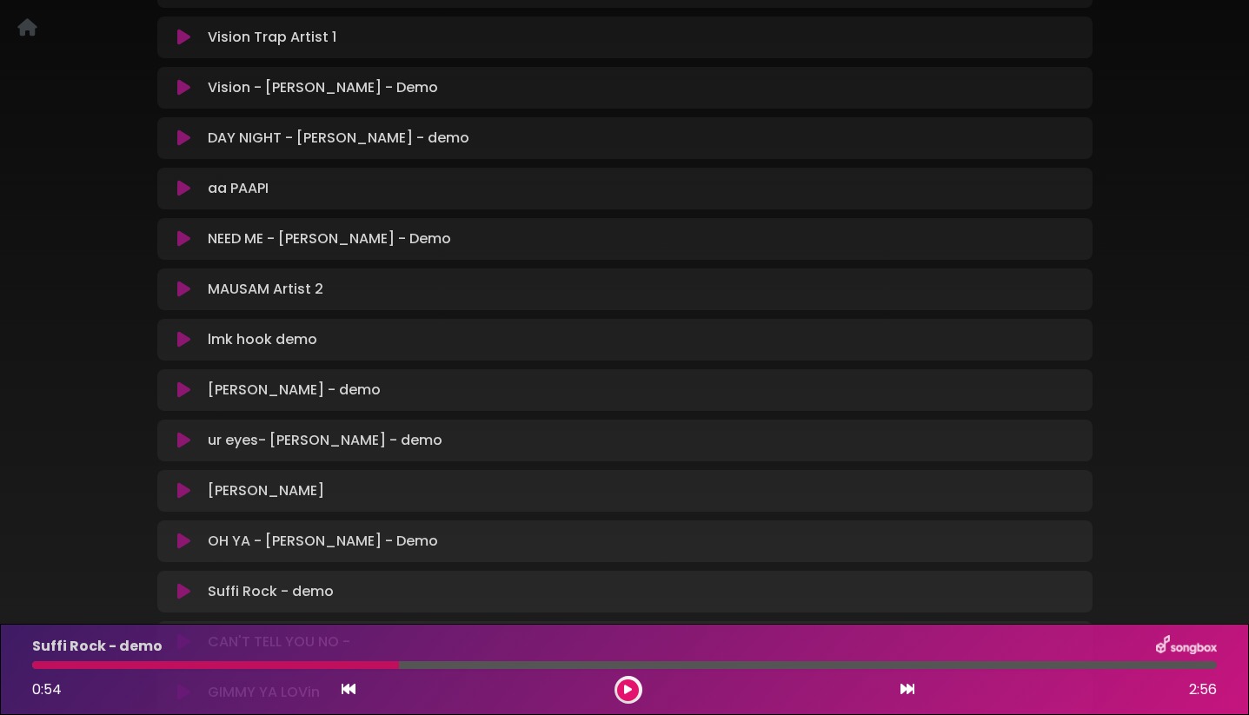
scroll to position [951, 0]
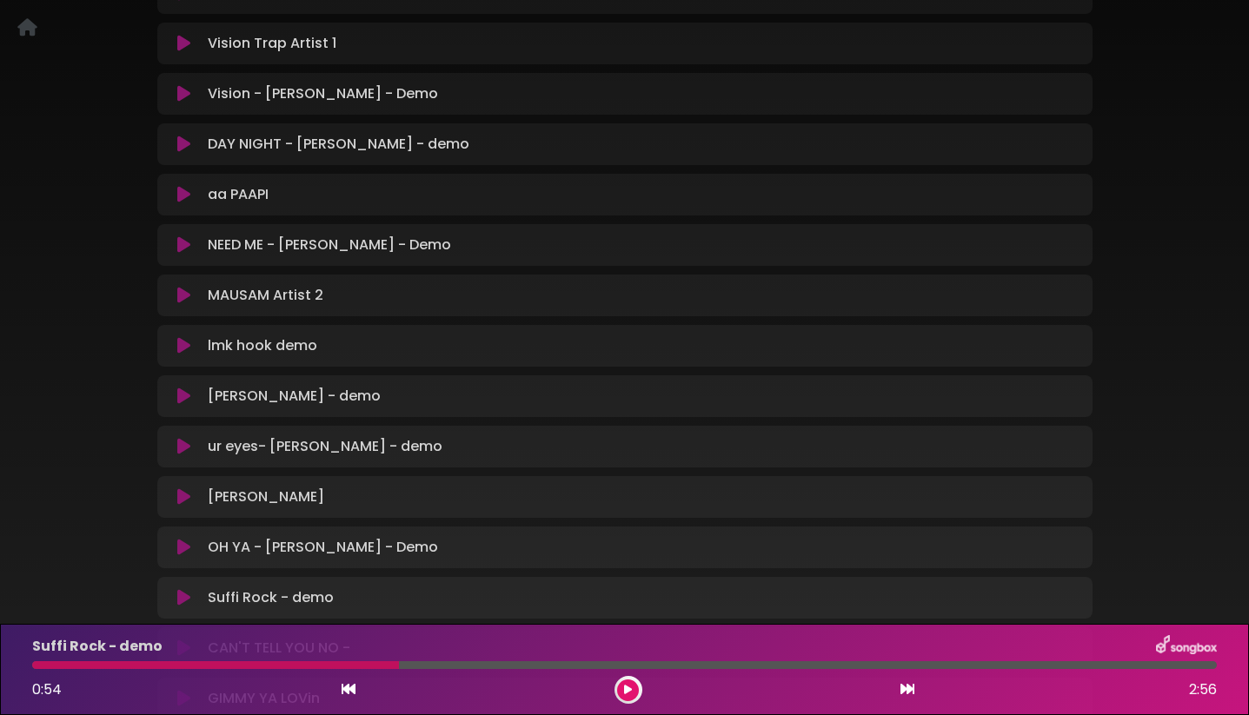
click at [635, 683] on button at bounding box center [628, 691] width 22 height 22
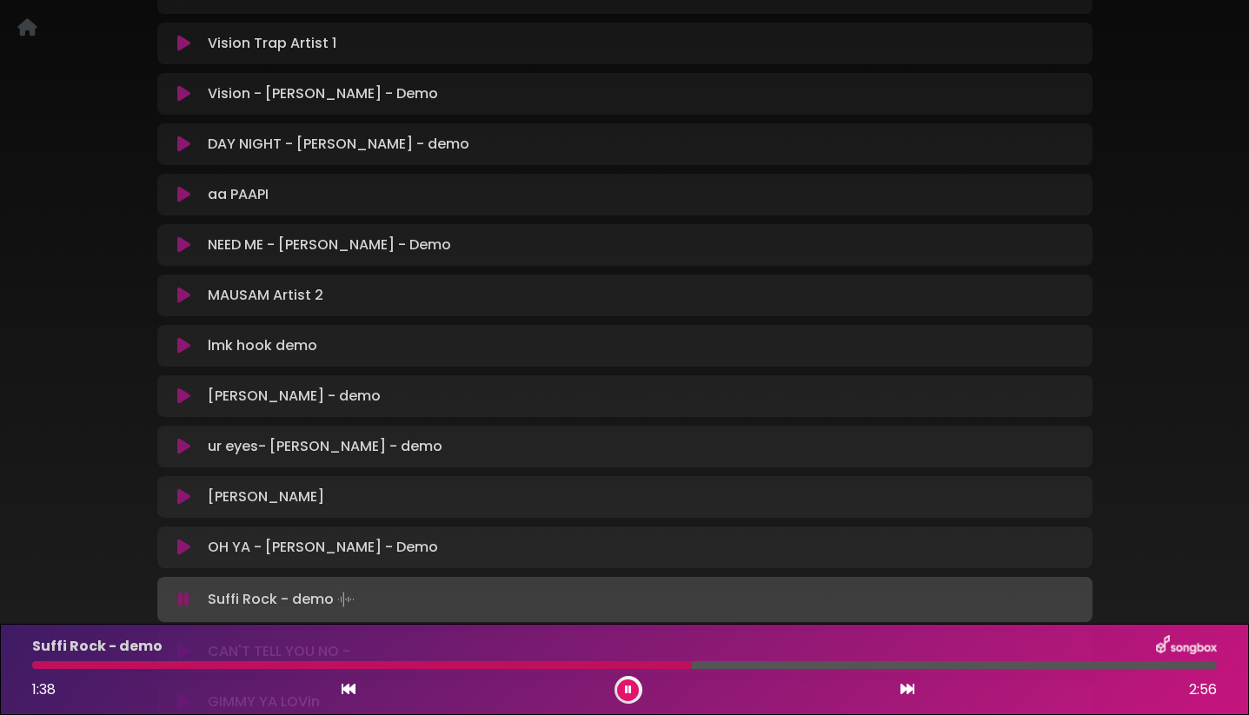
click at [624, 696] on button at bounding box center [628, 691] width 22 height 22
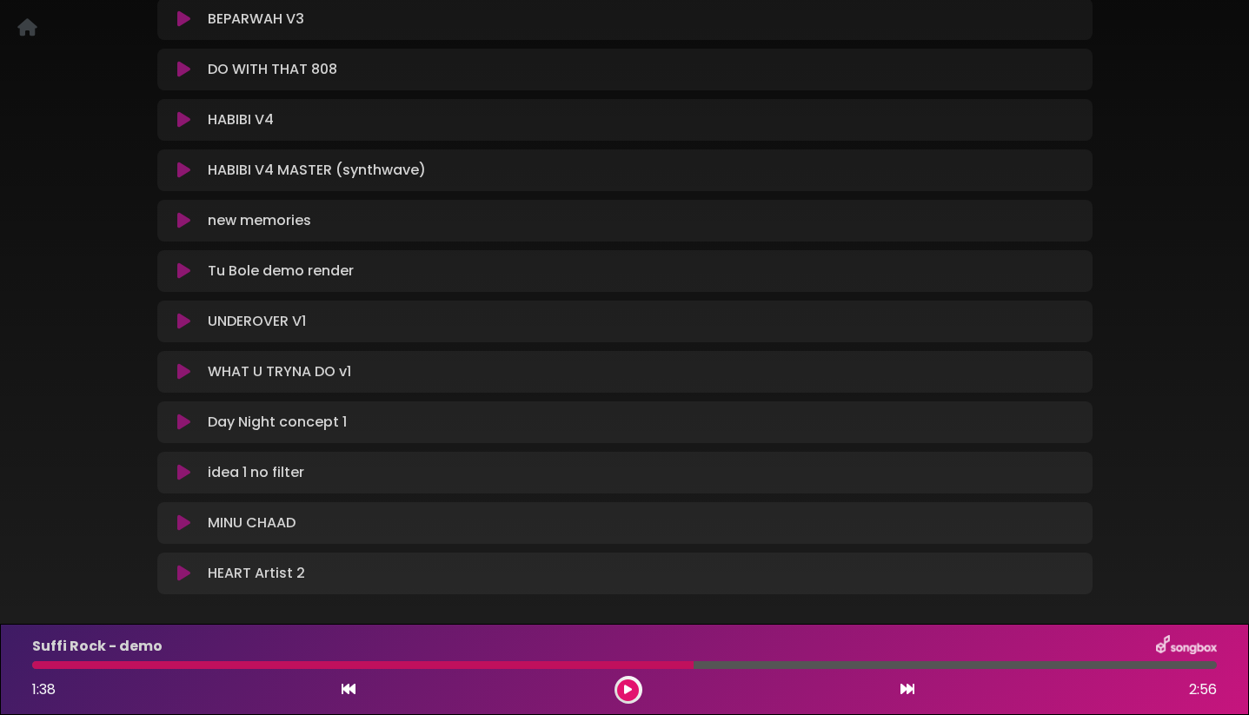
scroll to position [1734, 0]
click at [182, 116] on icon at bounding box center [183, 117] width 13 height 17
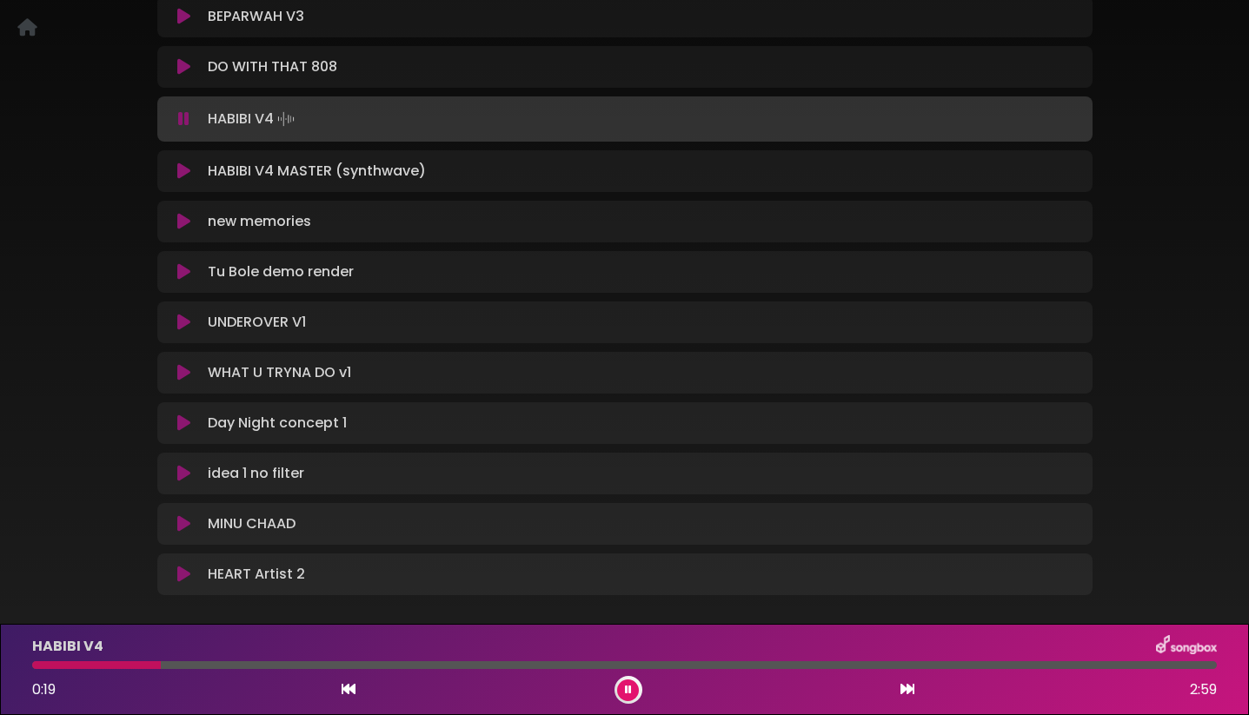
click at [182, 116] on icon at bounding box center [183, 118] width 11 height 17
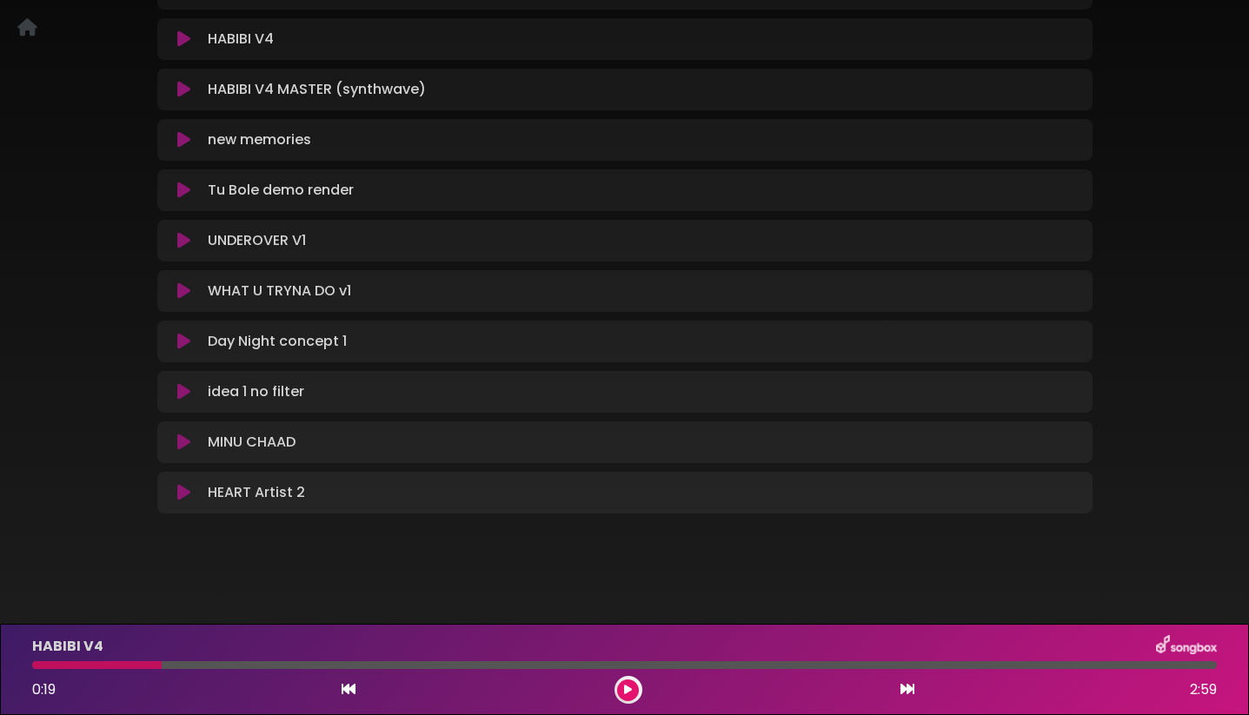
scroll to position [1812, 0]
